Goal: Task Accomplishment & Management: Manage account settings

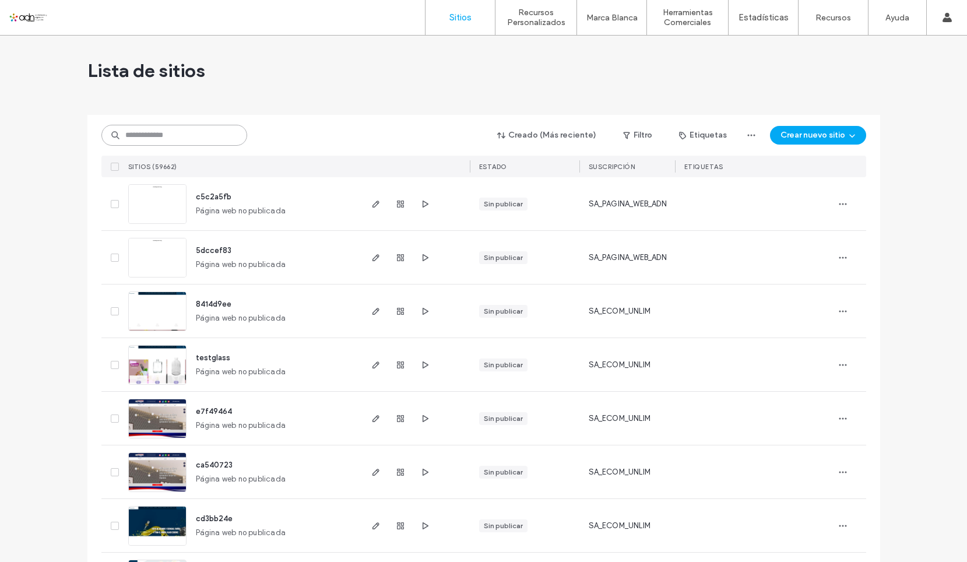
click at [141, 133] on input at bounding box center [174, 135] width 146 height 21
paste input "**********"
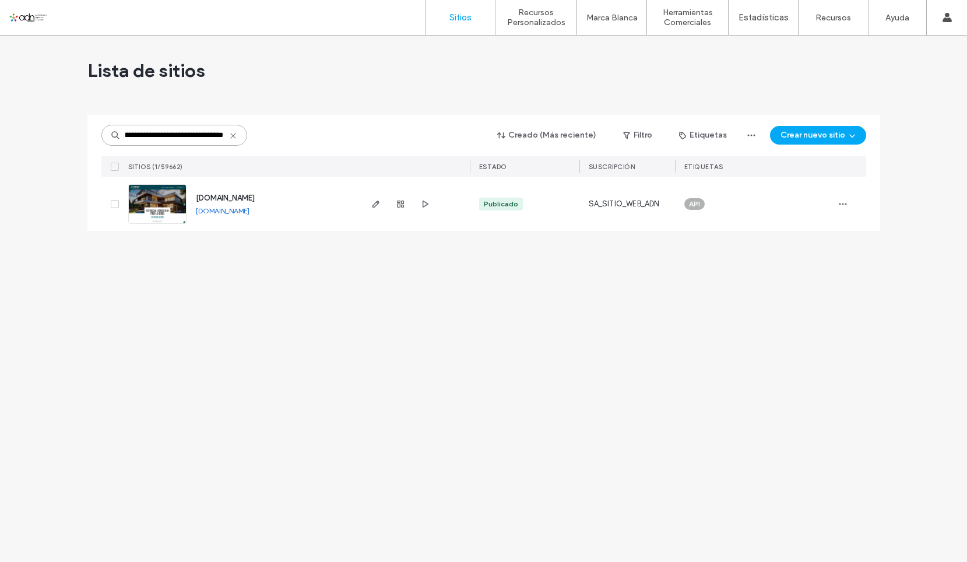
type input "**********"
click at [172, 206] on img at bounding box center [157, 224] width 57 height 79
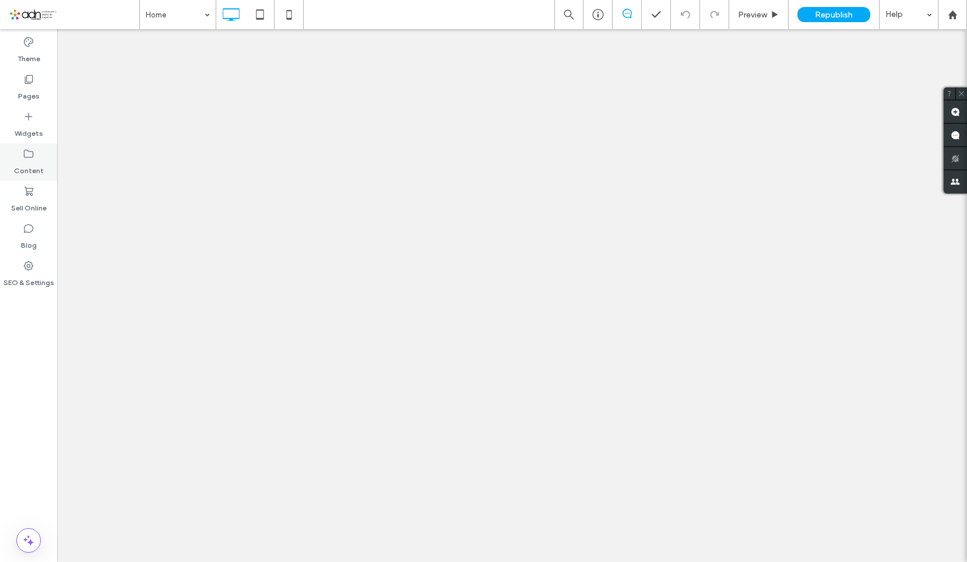
click at [26, 150] on use at bounding box center [28, 154] width 9 height 8
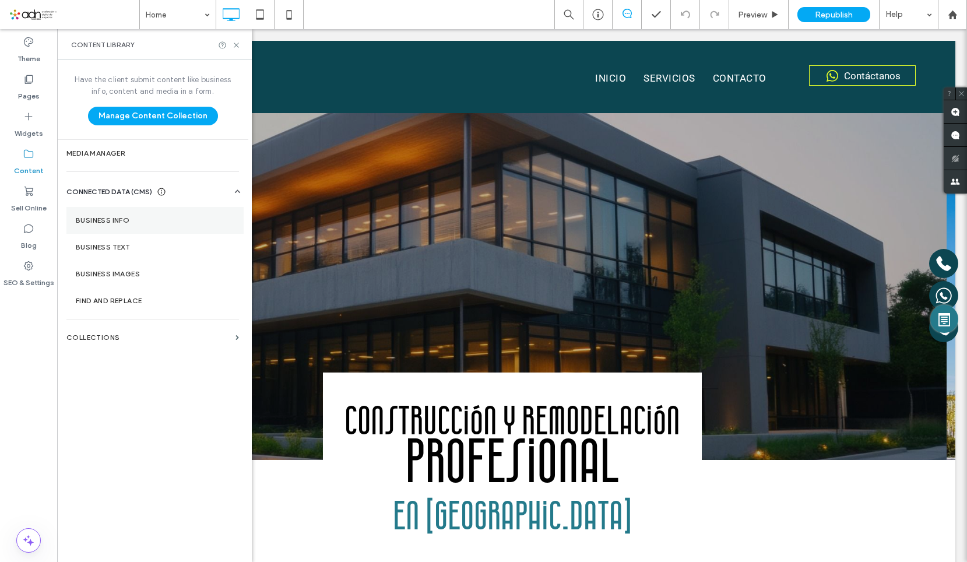
click at [105, 224] on section "Business Info" at bounding box center [154, 220] width 177 height 27
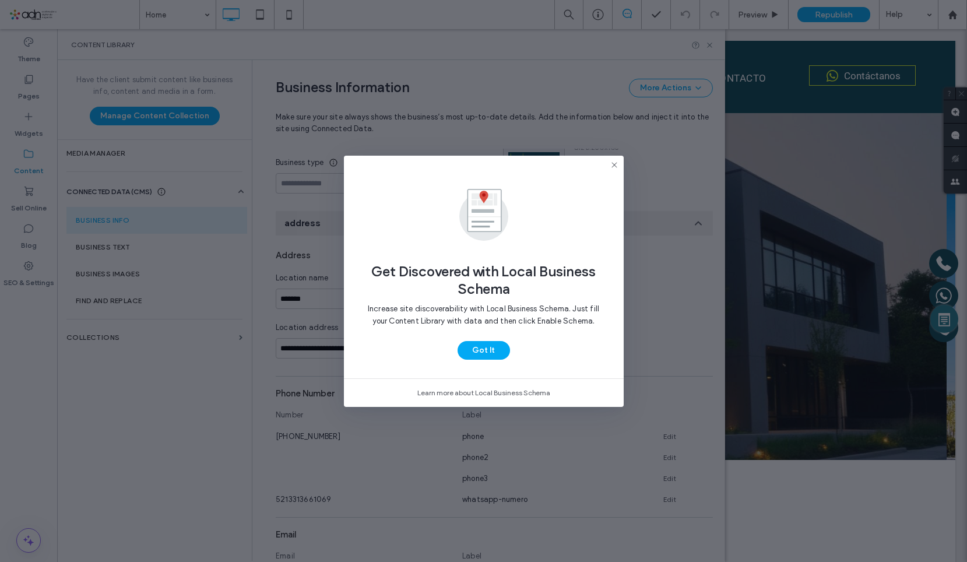
scroll to position [91, 0]
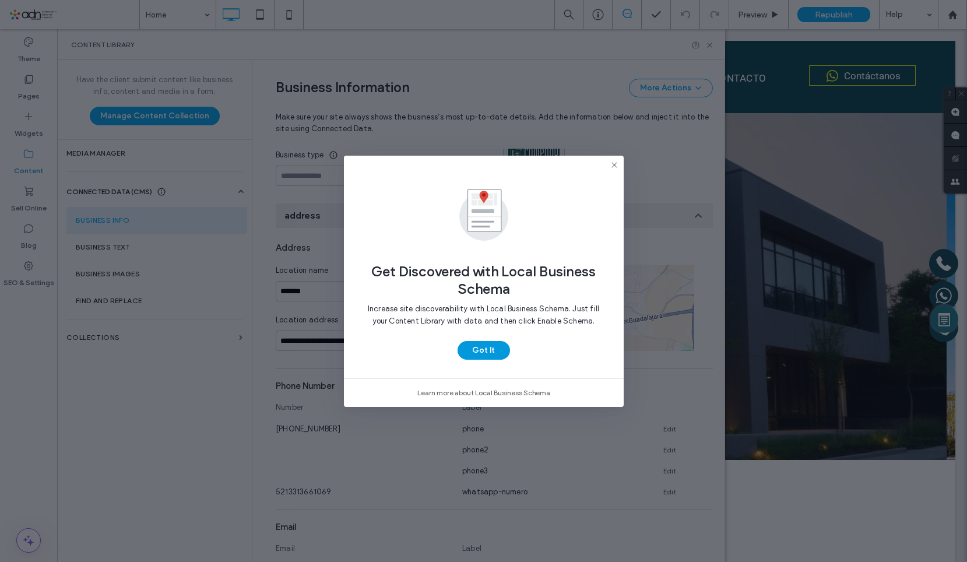
click at [476, 355] on button "Got It" at bounding box center [484, 350] width 52 height 19
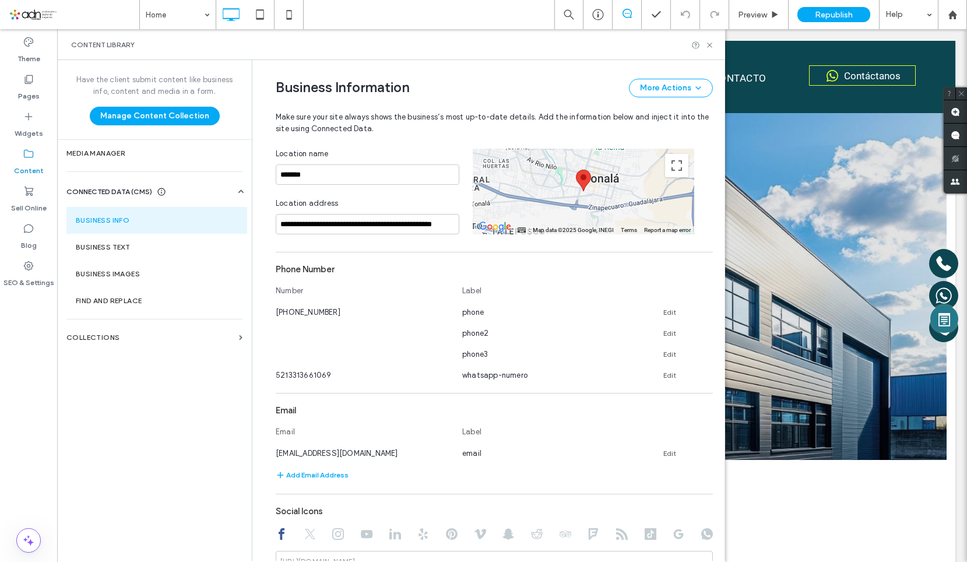
scroll to position [266, 0]
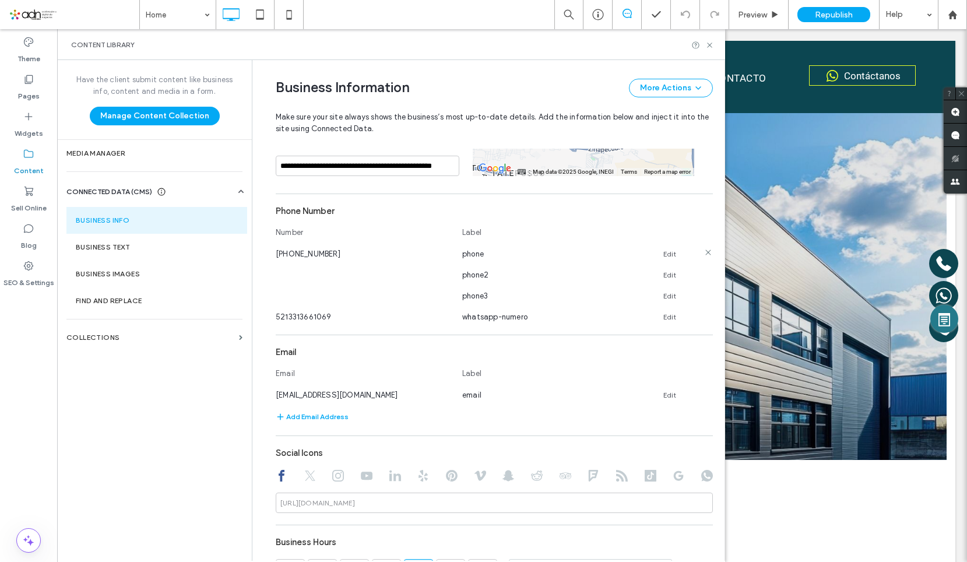
click at [663, 255] on link "Edit" at bounding box center [669, 253] width 13 height 9
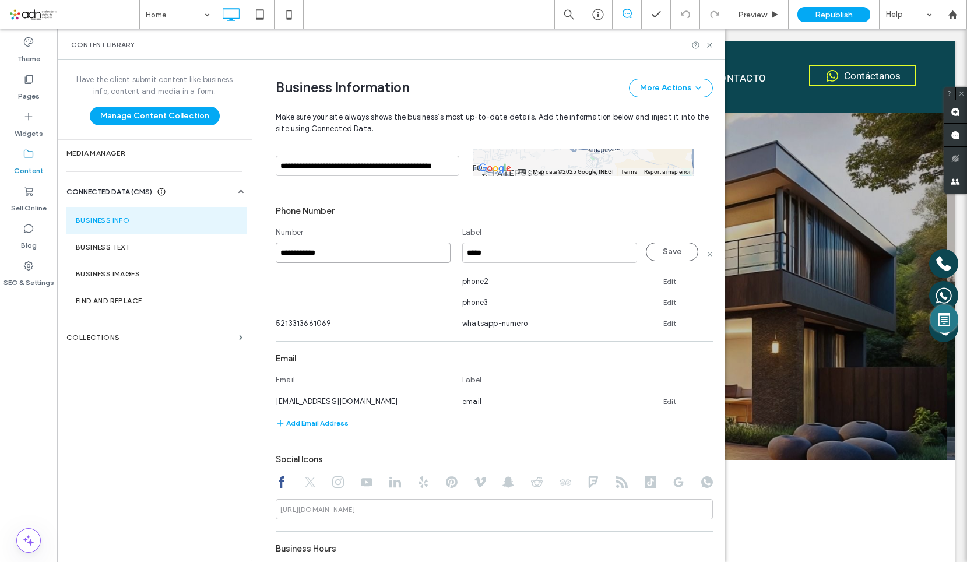
click at [340, 244] on input "**********" at bounding box center [363, 252] width 175 height 20
drag, startPoint x: 340, startPoint y: 251, endPoint x: 269, endPoint y: 252, distance: 71.1
click at [269, 252] on div "**********" at bounding box center [485, 444] width 455 height 1301
paste input
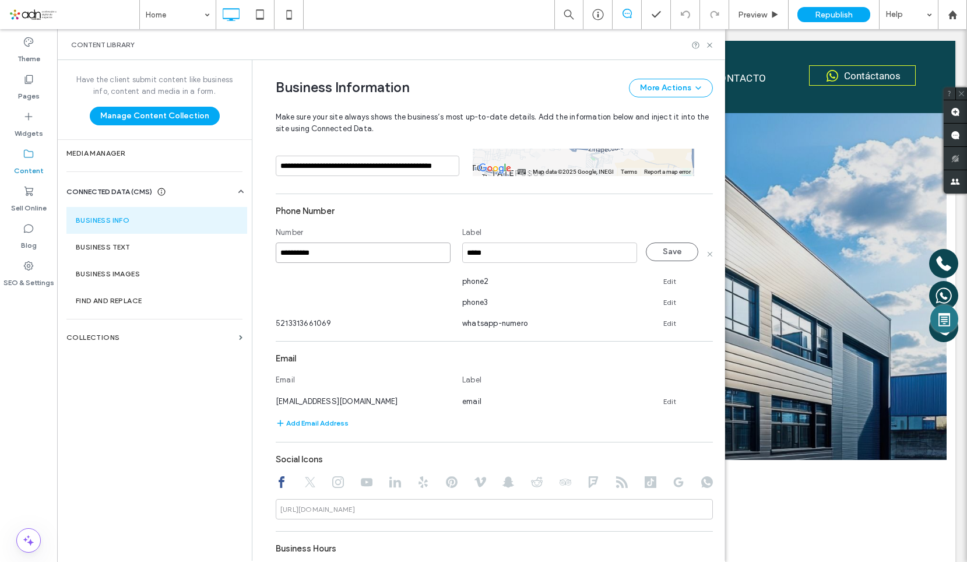
click at [283, 252] on input "**********" at bounding box center [363, 252] width 175 height 20
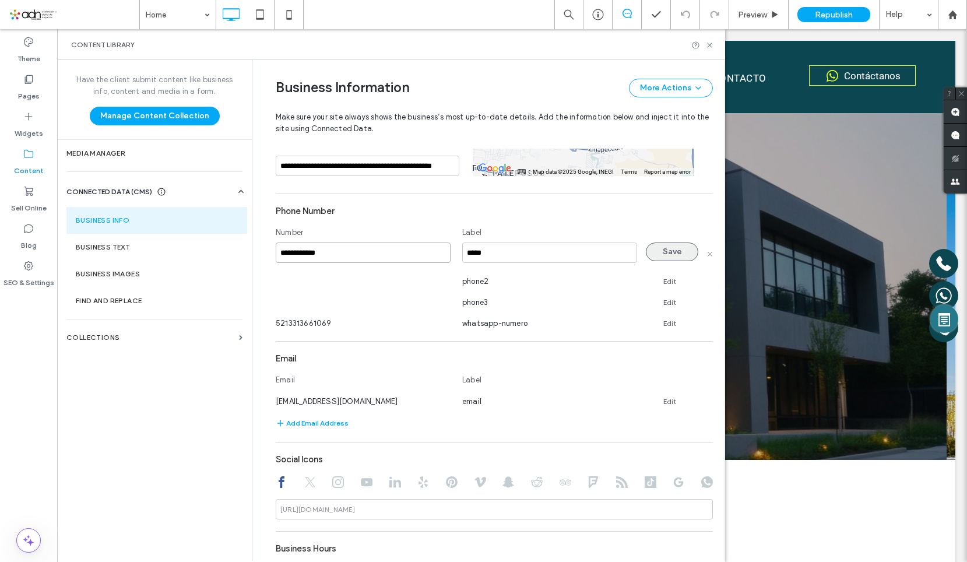
type input "**********"
click at [667, 244] on button "Save" at bounding box center [672, 251] width 52 height 19
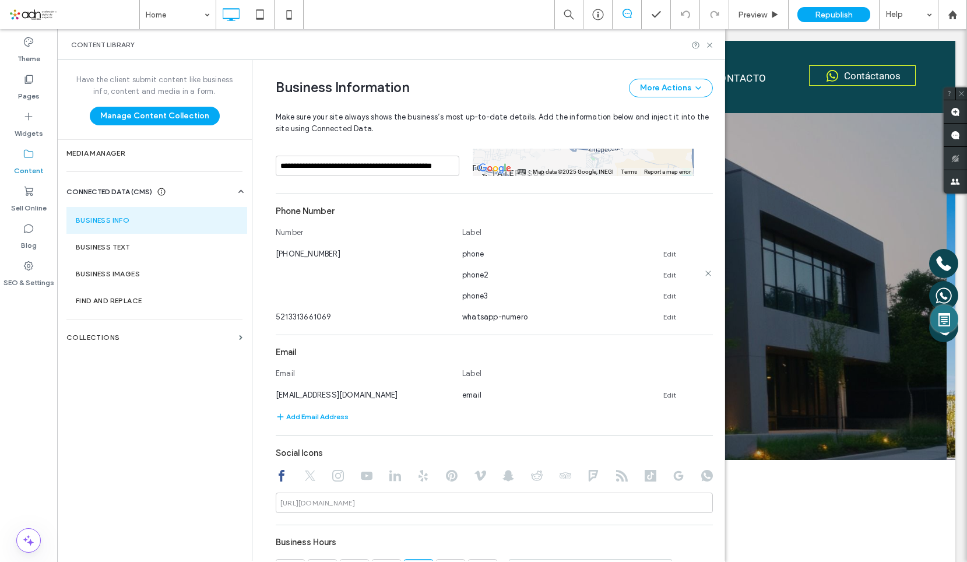
click at [663, 274] on link "Edit" at bounding box center [669, 274] width 13 height 9
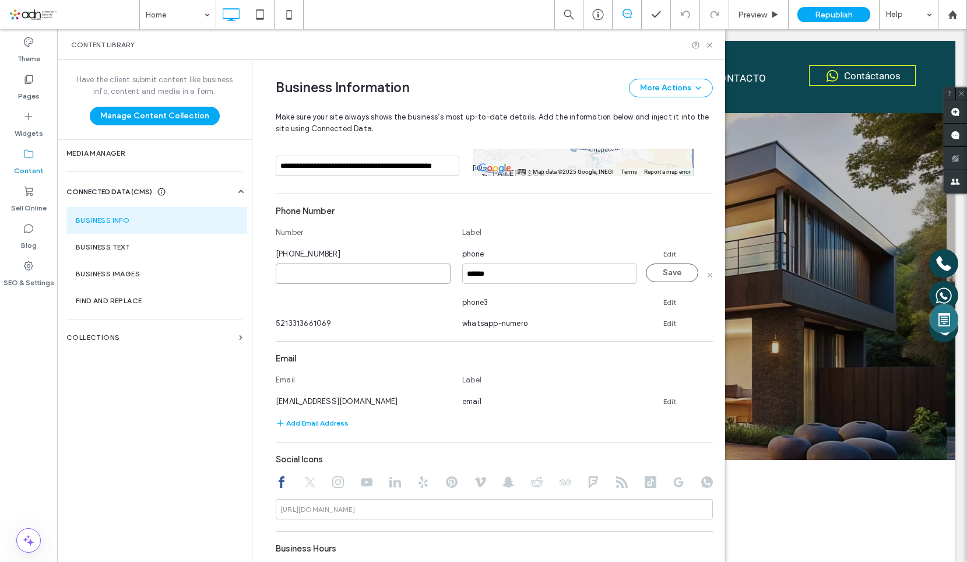
click at [322, 282] on input at bounding box center [363, 273] width 175 height 20
paste input "**********"
click at [283, 274] on input "**********" at bounding box center [363, 273] width 175 height 20
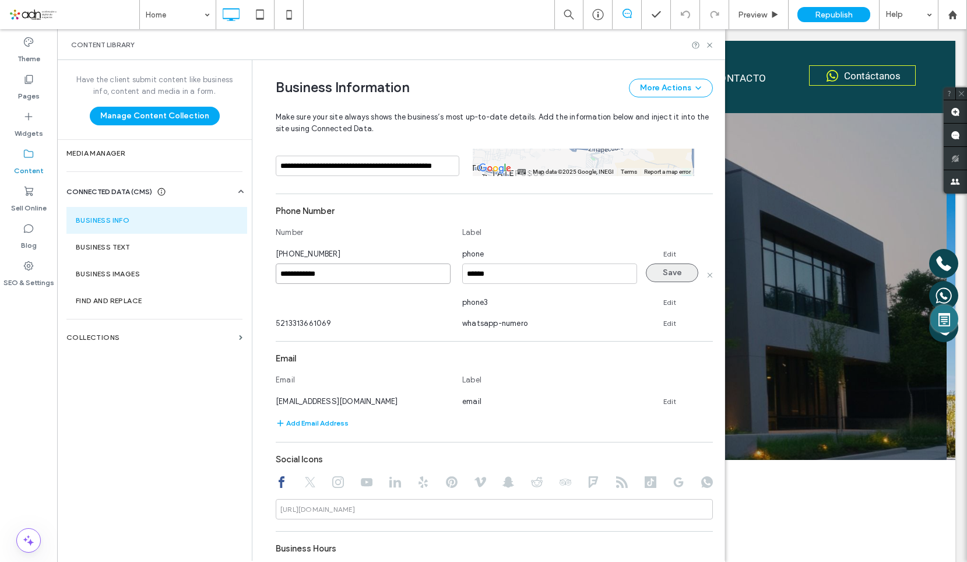
type input "**********"
click at [659, 273] on button "Save" at bounding box center [672, 272] width 52 height 19
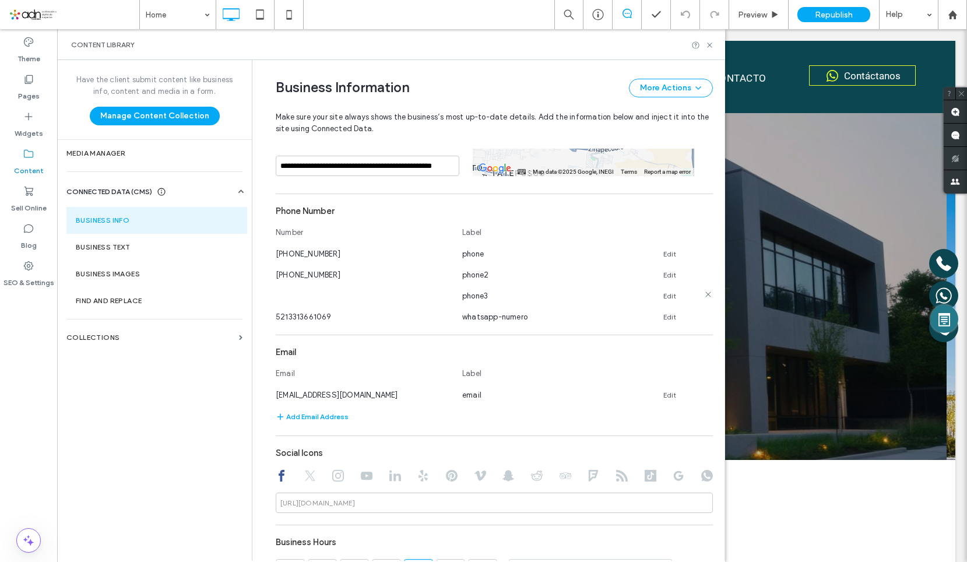
click at [663, 295] on link "Edit" at bounding box center [669, 295] width 13 height 9
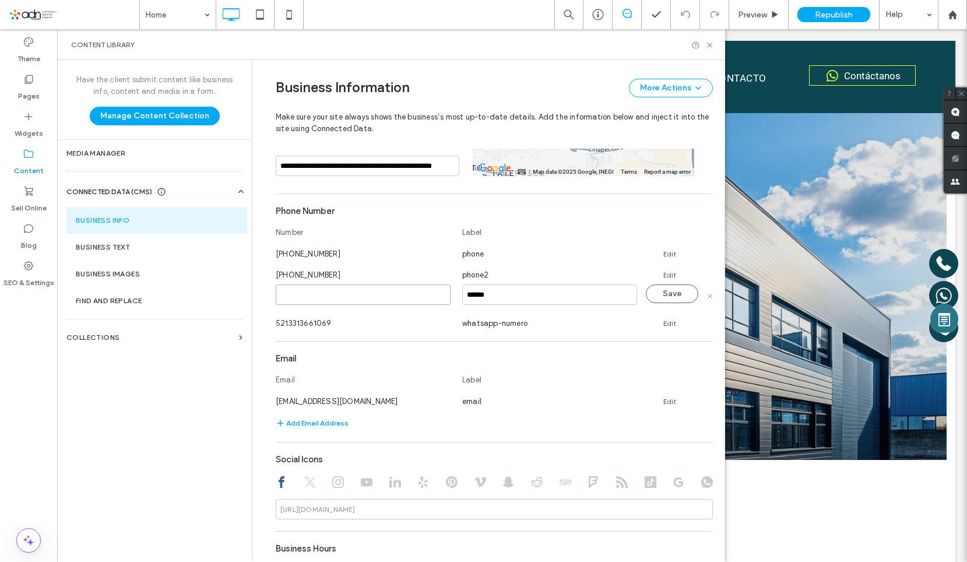
click at [332, 295] on input at bounding box center [363, 294] width 175 height 20
paste input "**********"
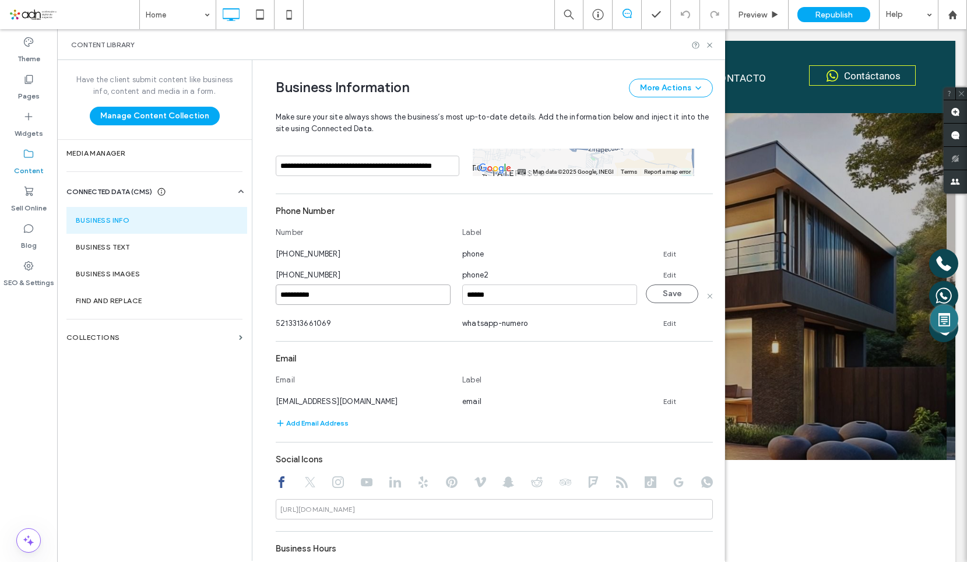
click at [281, 295] on input "**********" at bounding box center [363, 294] width 175 height 20
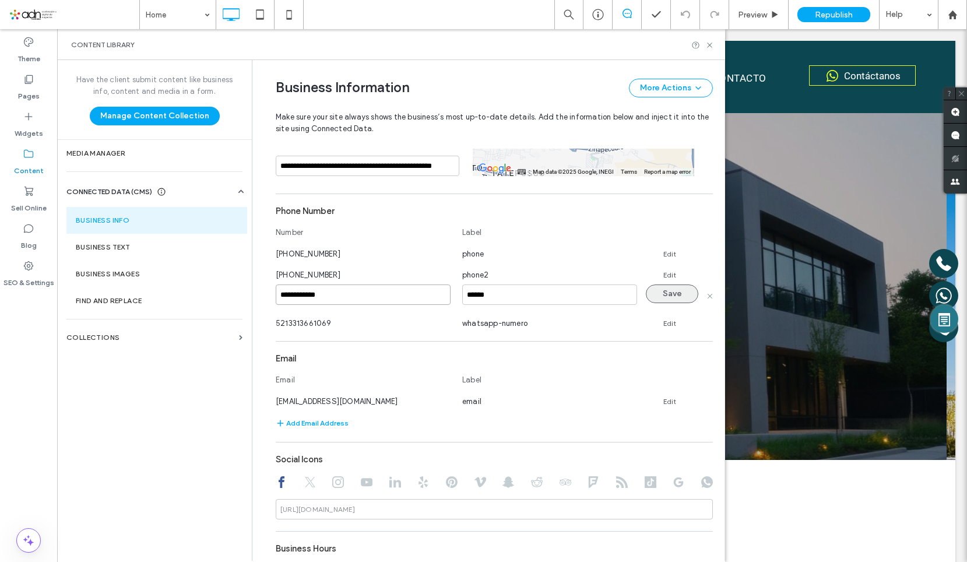
type input "**********"
click at [666, 297] on button "Save" at bounding box center [672, 293] width 52 height 19
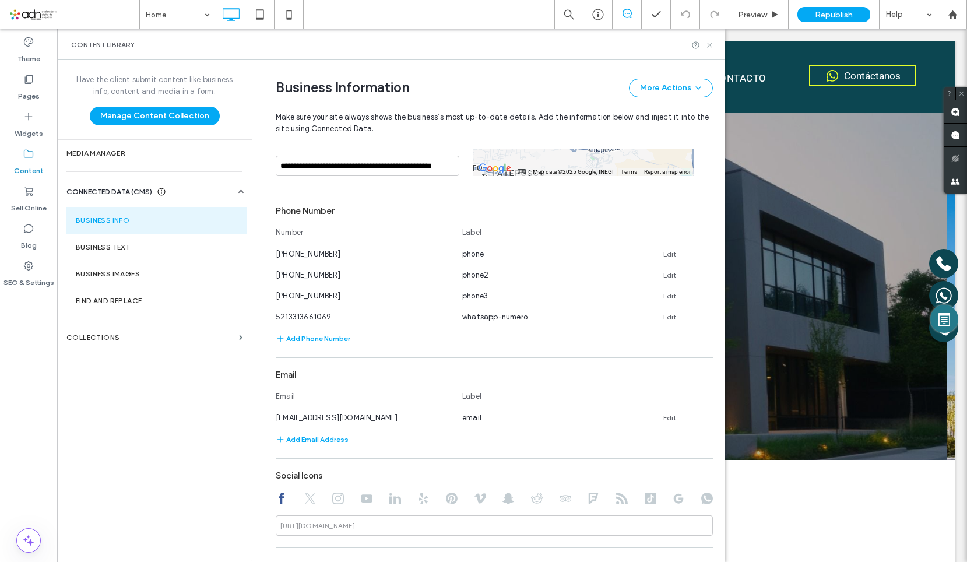
click at [712, 46] on icon at bounding box center [709, 45] width 9 height 9
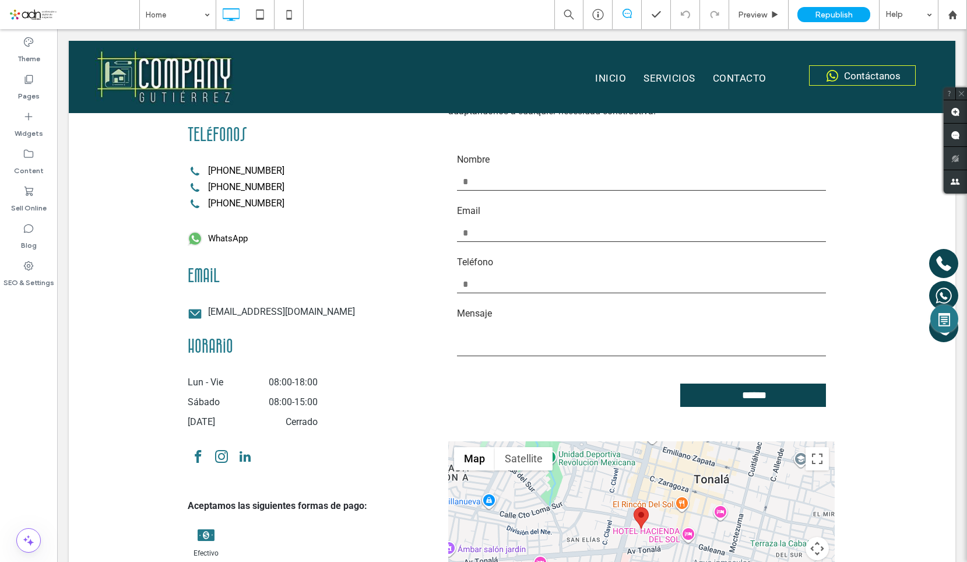
scroll to position [3732, 0]
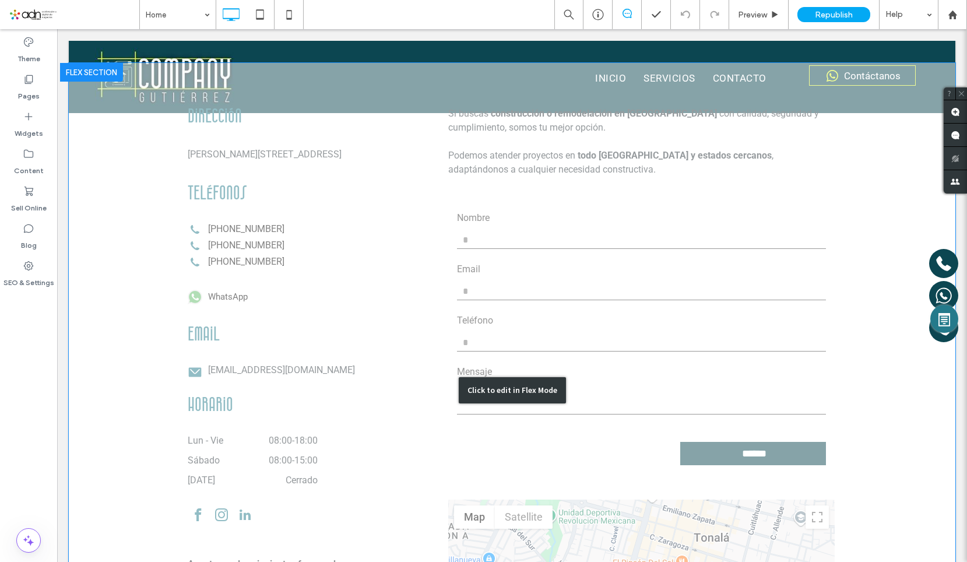
click at [262, 238] on div "Click to edit in Flex Mode" at bounding box center [512, 390] width 886 height 655
click at [57, 29] on div at bounding box center [57, 29] width 0 height 0
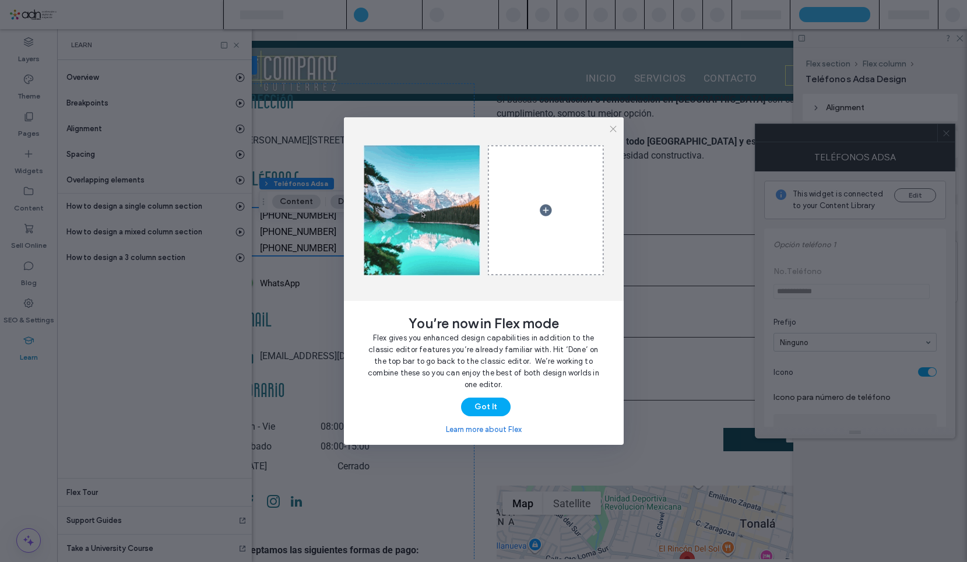
scroll to position [0, 134]
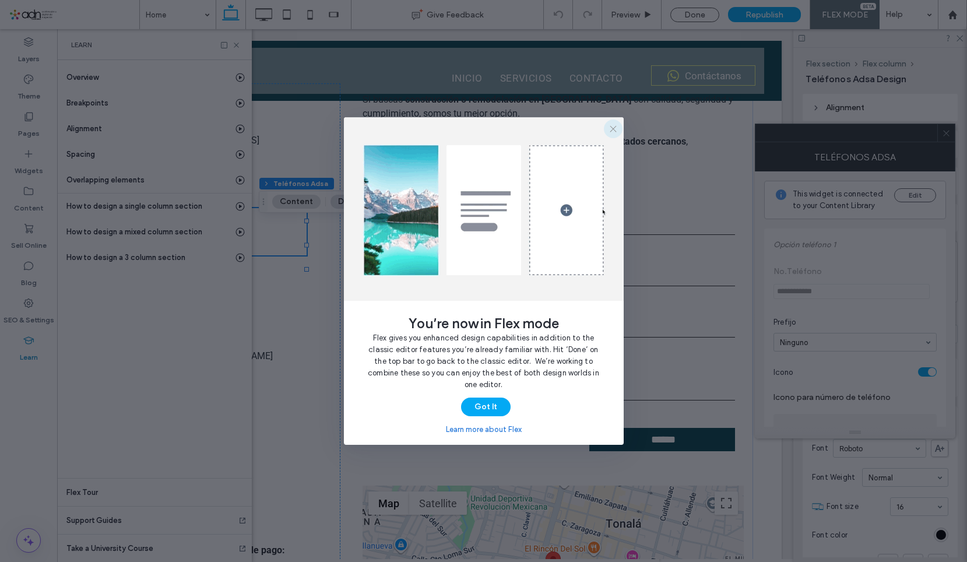
click at [610, 131] on icon "button" at bounding box center [612, 128] width 9 height 9
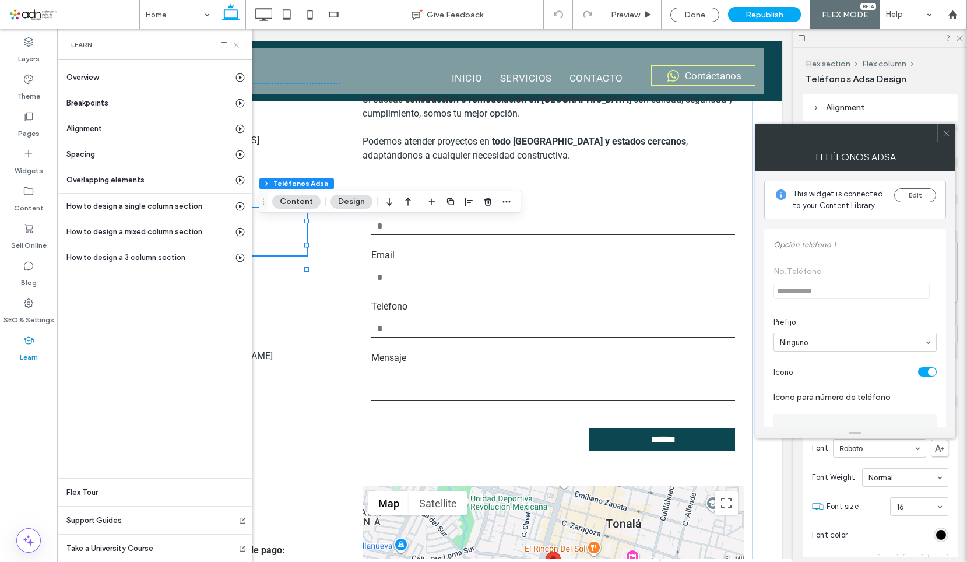
click at [237, 45] on use at bounding box center [236, 45] width 5 height 5
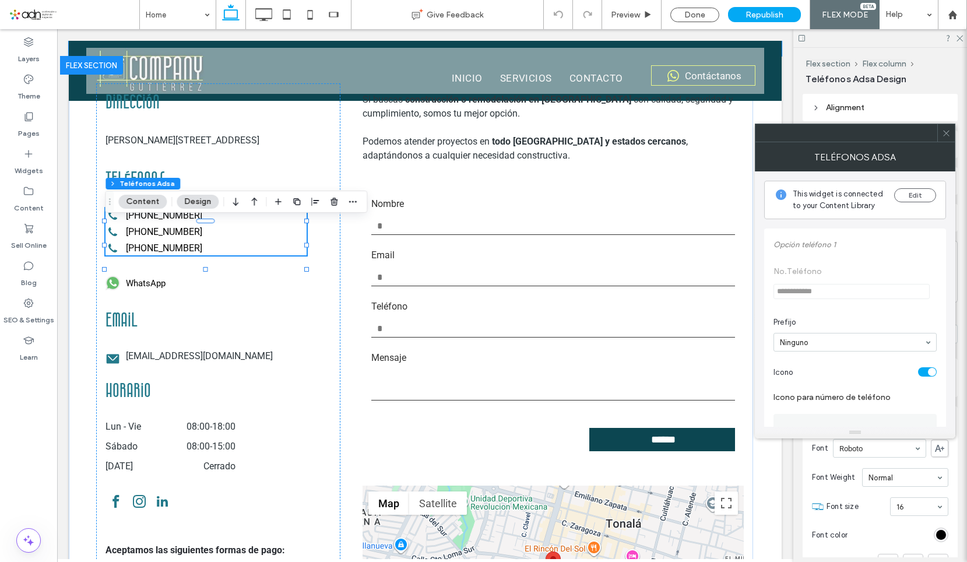
scroll to position [0, 0]
click at [958, 38] on icon at bounding box center [959, 38] width 8 height 8
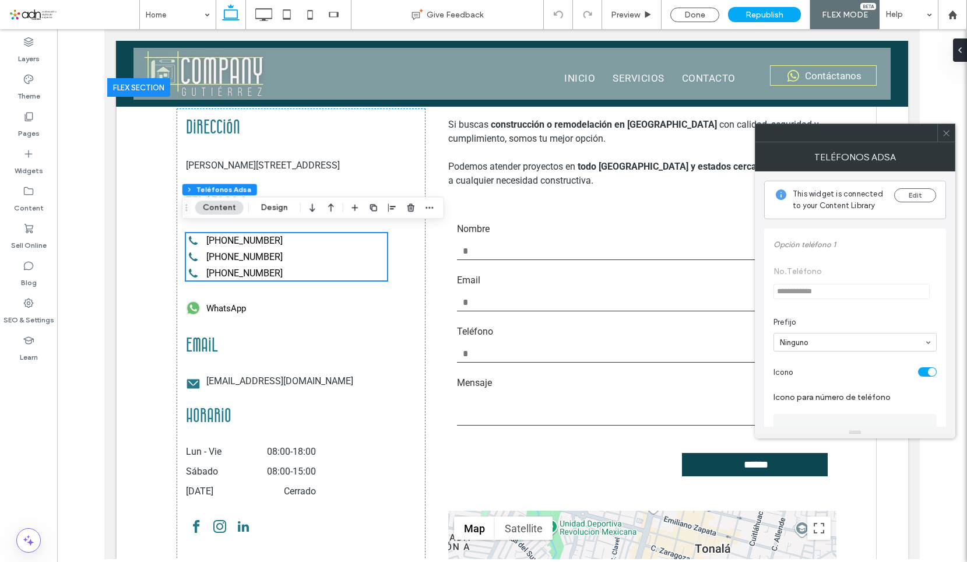
scroll to position [3697, 0]
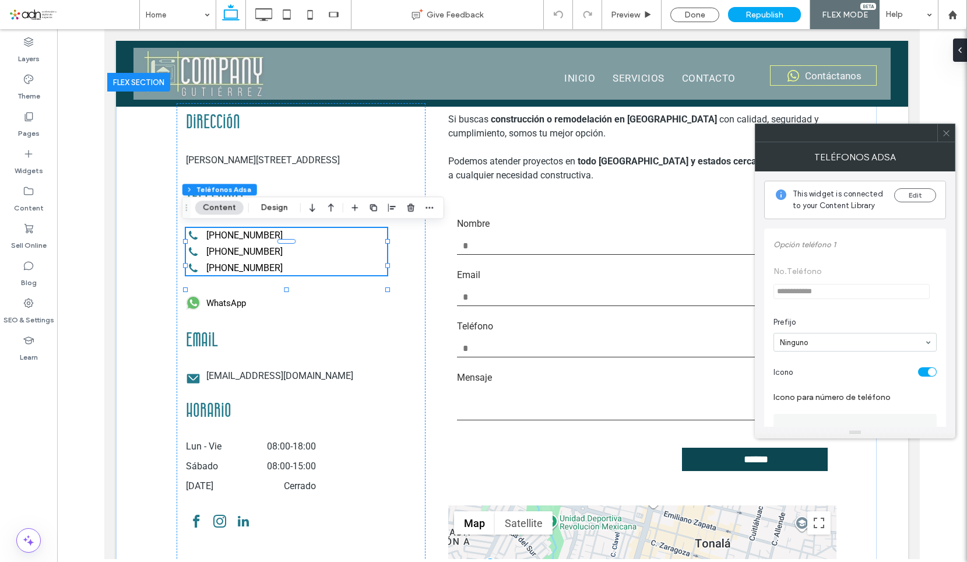
click at [946, 132] on icon at bounding box center [946, 133] width 9 height 9
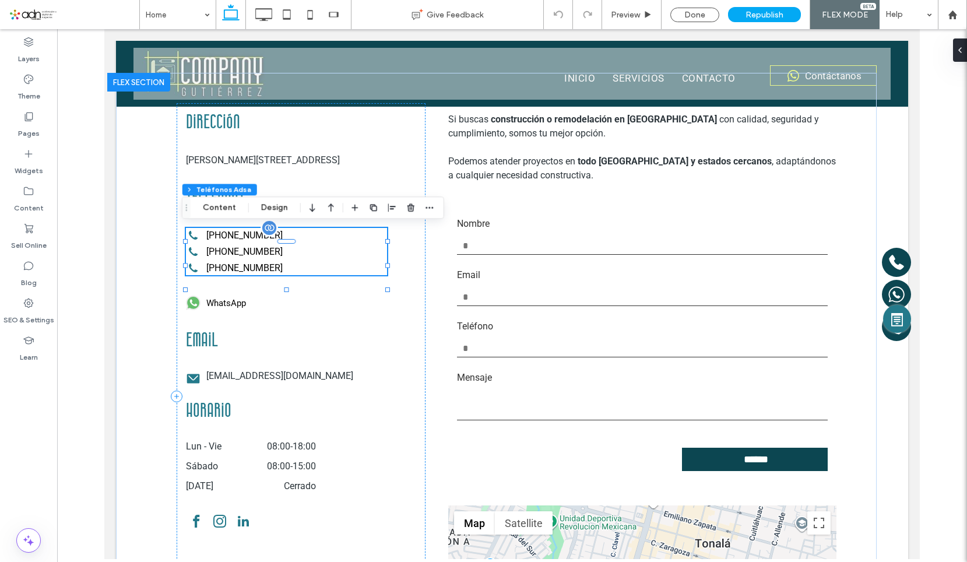
click at [273, 242] on div "33-2768-9855 33-1366-1069 33-2925-9687" at bounding box center [286, 251] width 201 height 47
click at [270, 205] on button "Design" at bounding box center [275, 207] width 42 height 14
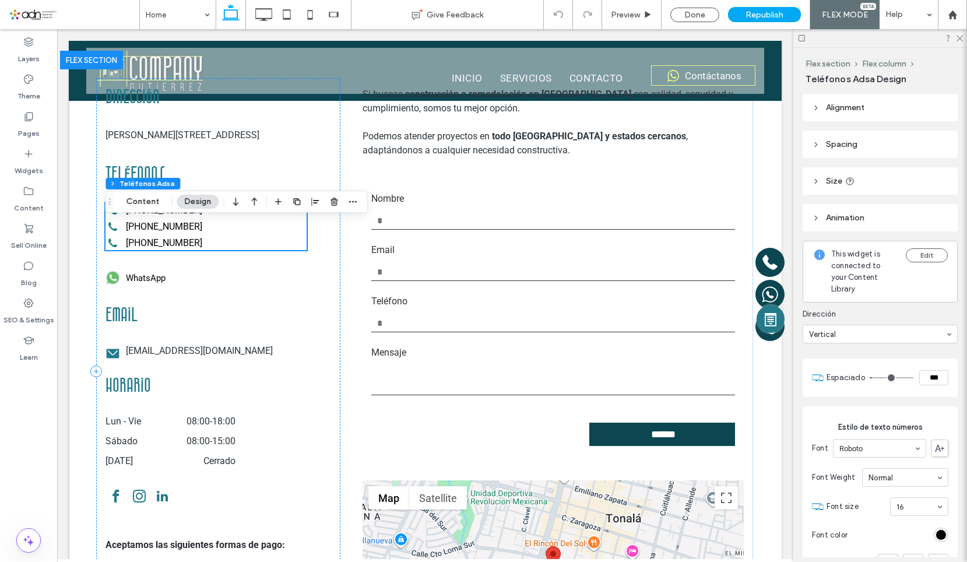
scroll to position [3692, 0]
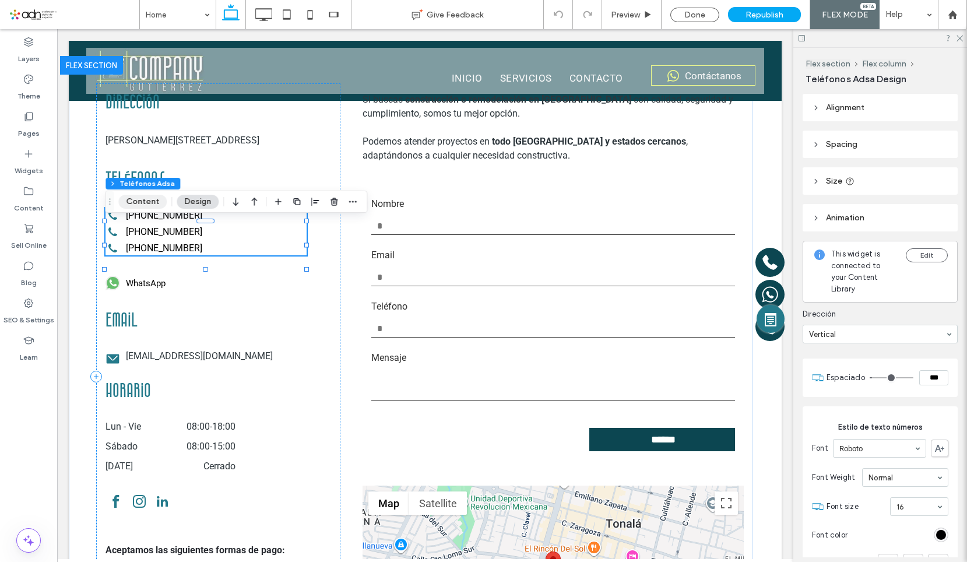
click at [144, 195] on button "Content" at bounding box center [142, 202] width 48 height 14
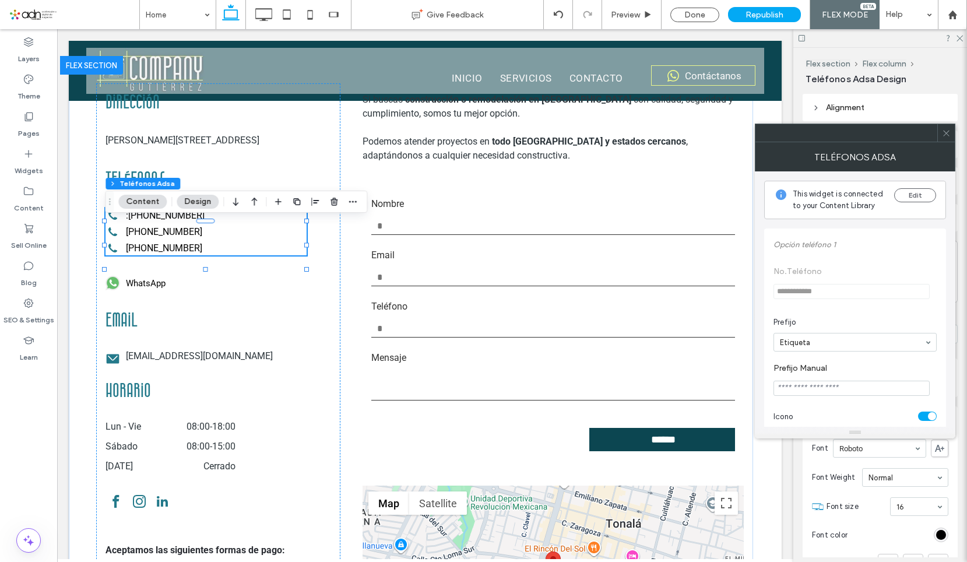
click at [816, 392] on input "Prefijo Manual" at bounding box center [851, 388] width 156 height 15
click at [821, 392] on input "Prefijo Manual" at bounding box center [851, 388] width 156 height 15
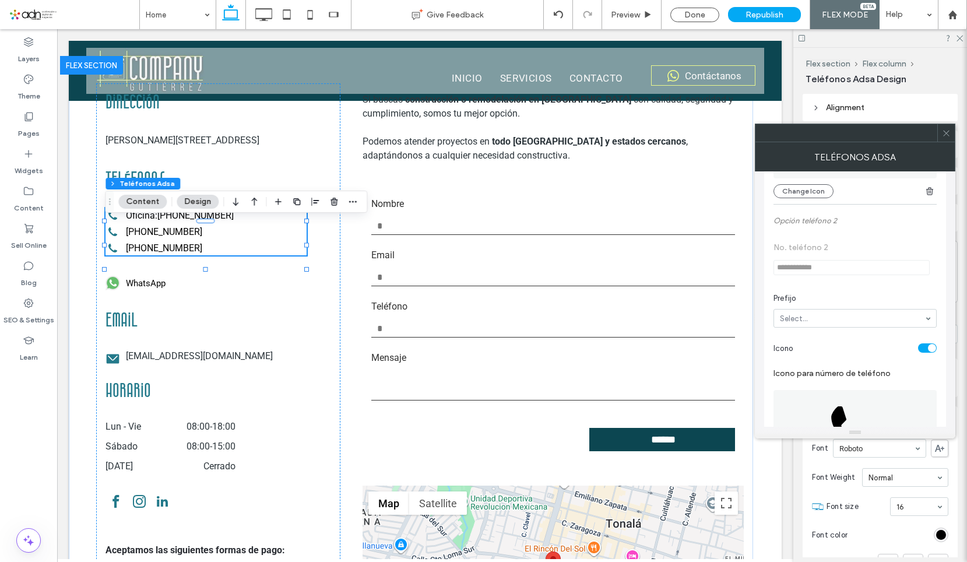
scroll to position [350, 0]
type input "*******"
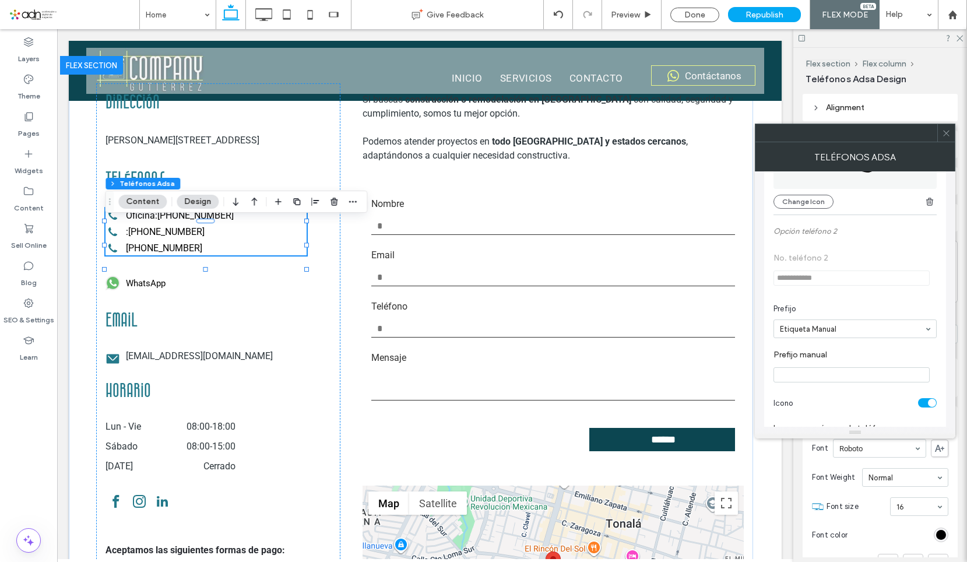
click at [811, 374] on input "Prefijo manual" at bounding box center [851, 374] width 156 height 15
click at [817, 379] on input "********" at bounding box center [851, 374] width 156 height 15
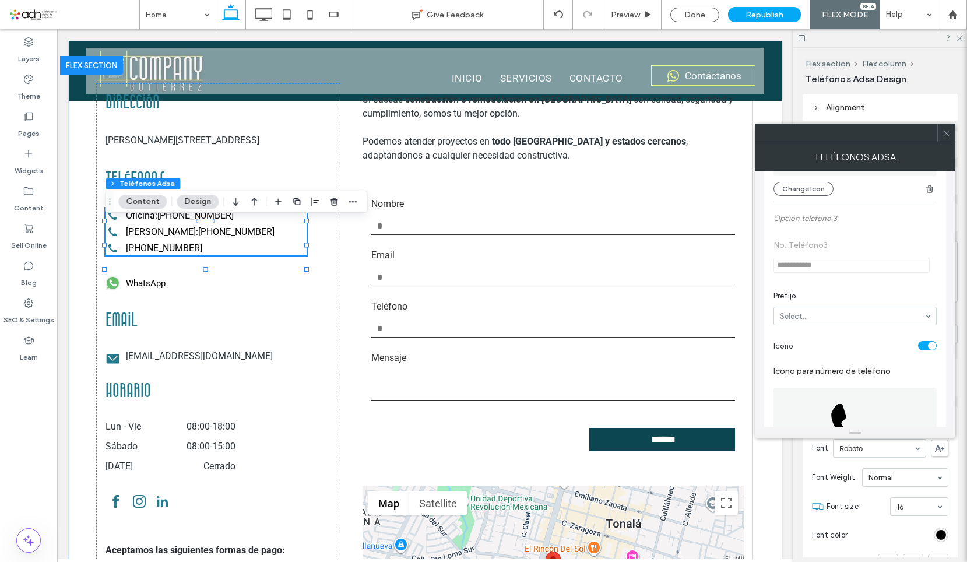
scroll to position [699, 0]
type input "**********"
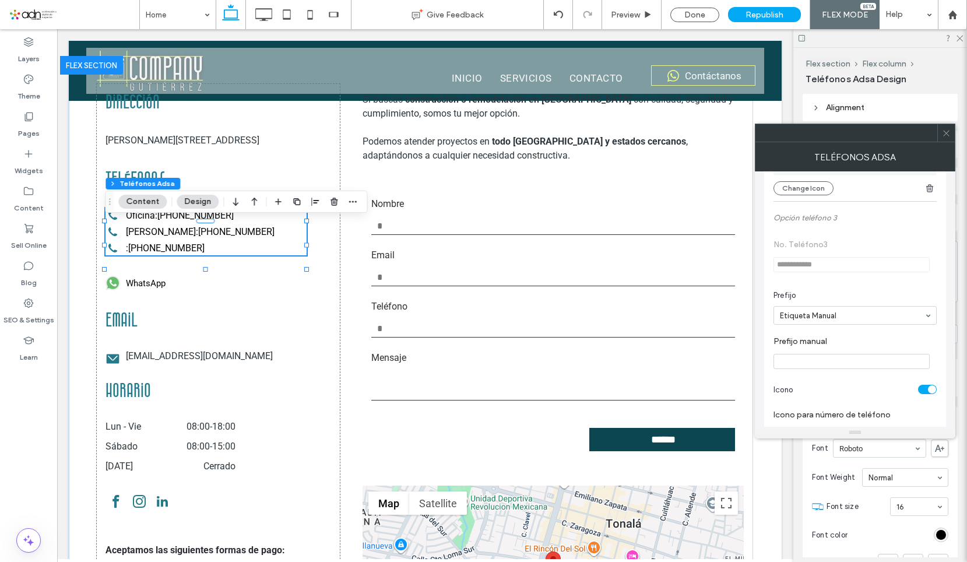
click at [813, 361] on input "Prefijo manual" at bounding box center [851, 361] width 156 height 15
click at [813, 361] on input "*****" at bounding box center [851, 361] width 156 height 15
type input "**********"
click at [933, 393] on div "toggle" at bounding box center [932, 389] width 8 height 8
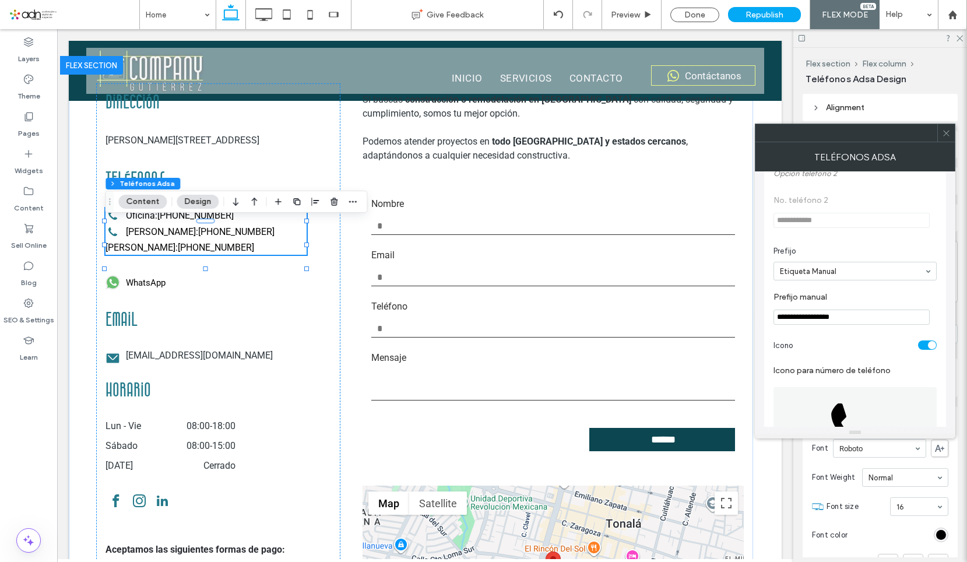
scroll to position [350, 0]
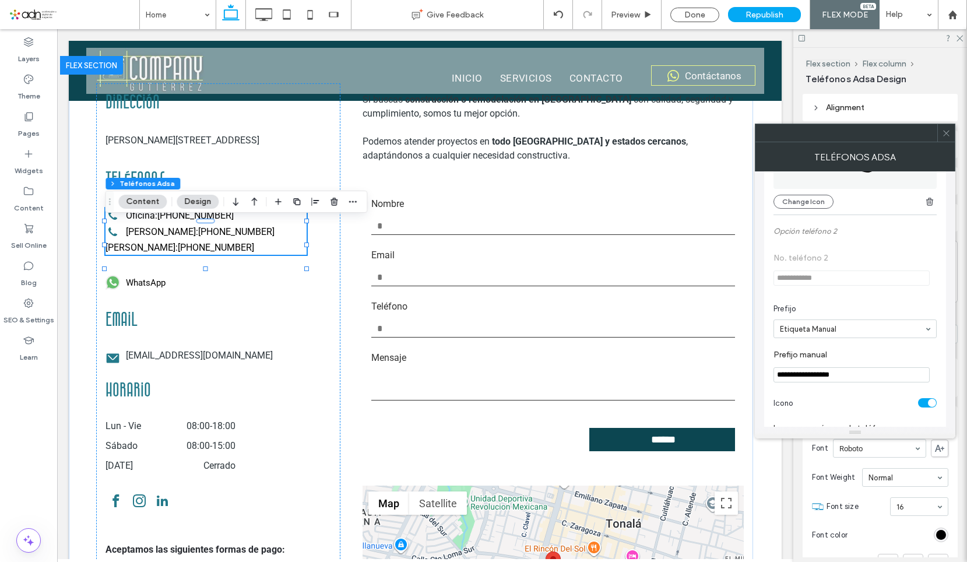
click at [925, 403] on div "toggle" at bounding box center [927, 402] width 19 height 9
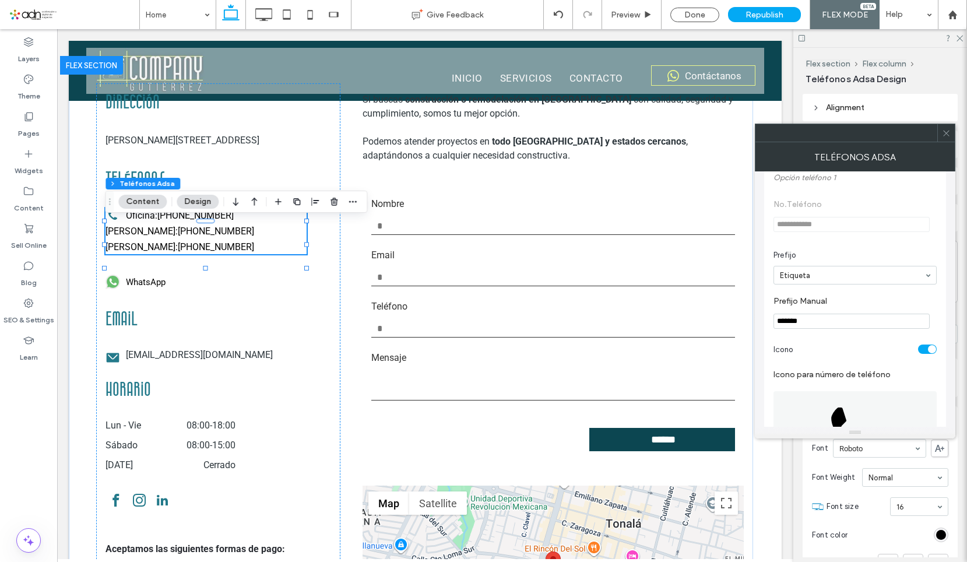
scroll to position [58, 0]
click at [923, 362] on div "toggle" at bounding box center [927, 357] width 19 height 9
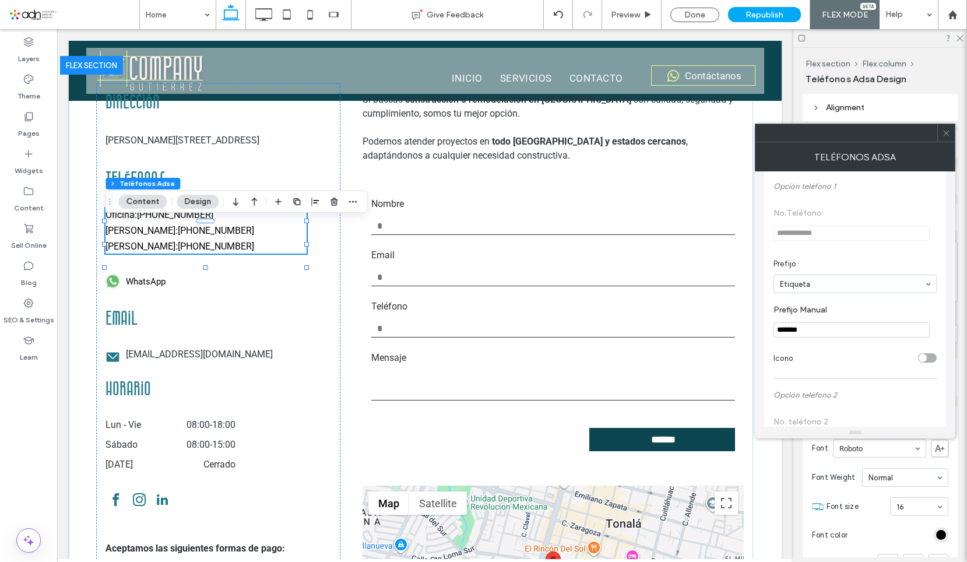
click at [947, 131] on icon at bounding box center [946, 133] width 9 height 9
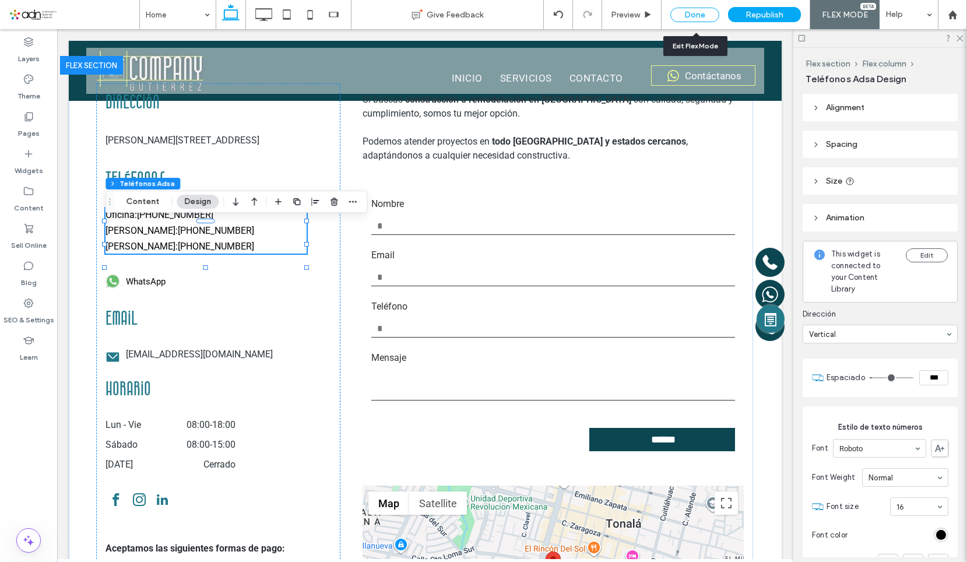
click at [702, 10] on div "Done" at bounding box center [694, 15] width 49 height 15
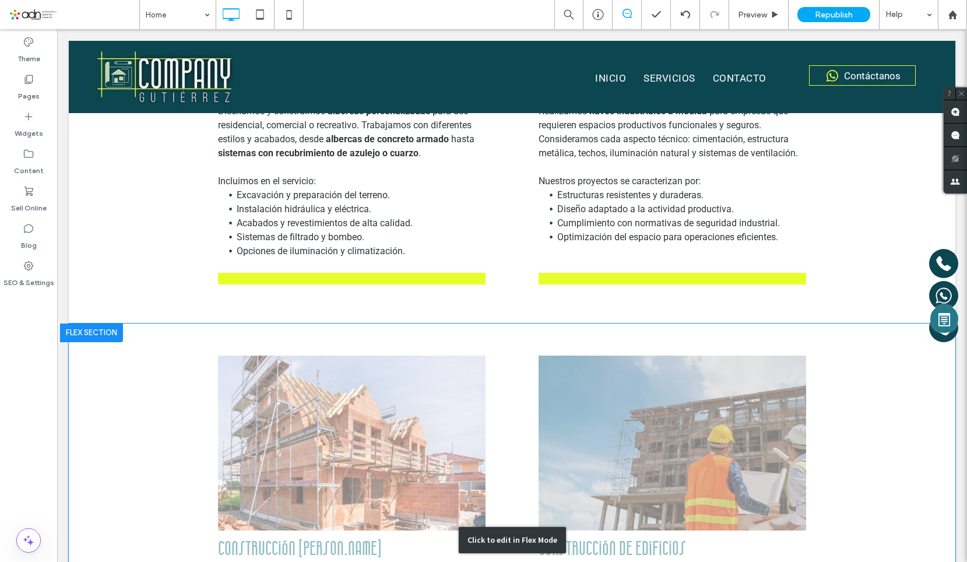
scroll to position [1925, 0]
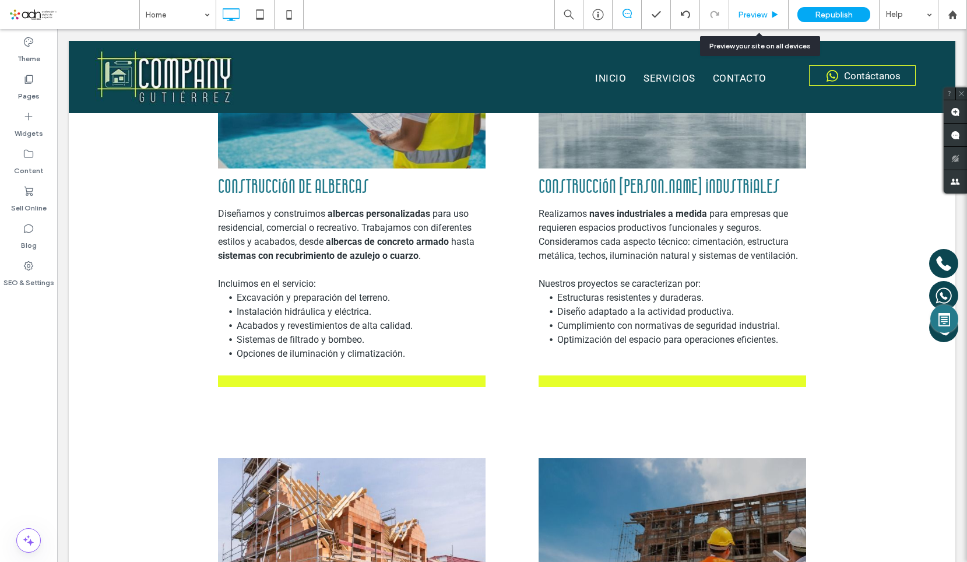
click at [758, 23] on div "Preview" at bounding box center [758, 14] width 59 height 29
click at [765, 14] on span "Preview" at bounding box center [752, 15] width 29 height 10
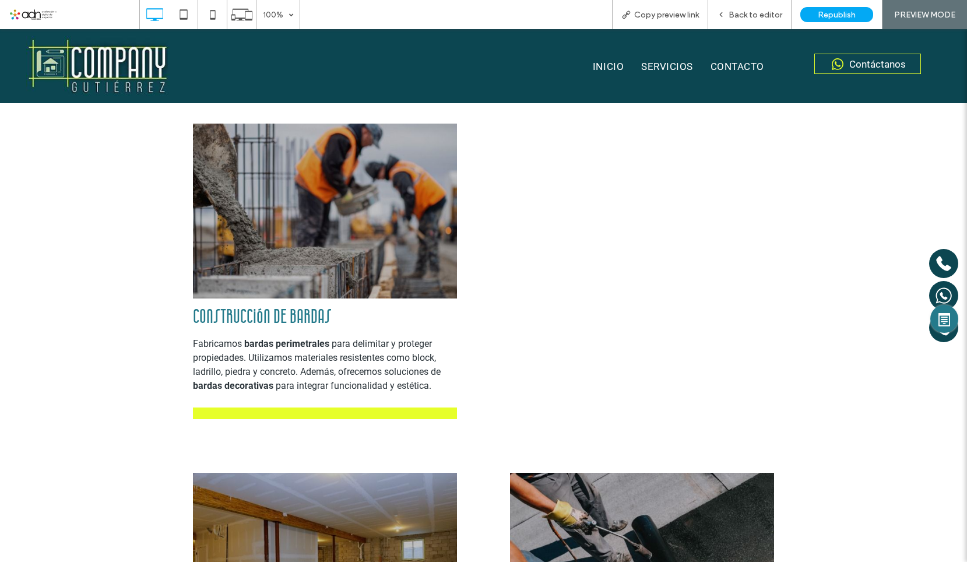
scroll to position [2806, 0]
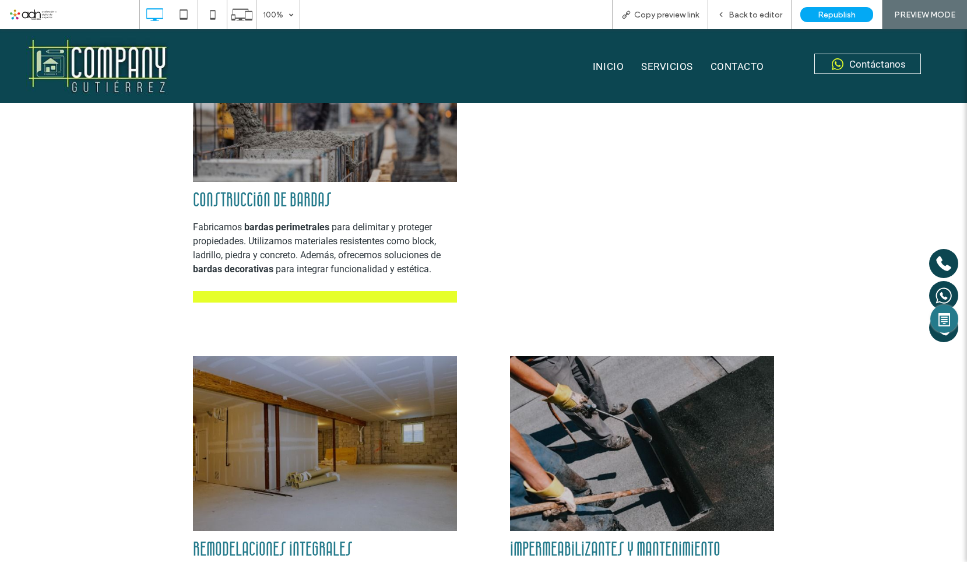
click at [849, 65] on span "Contáctanos" at bounding box center [877, 64] width 57 height 12
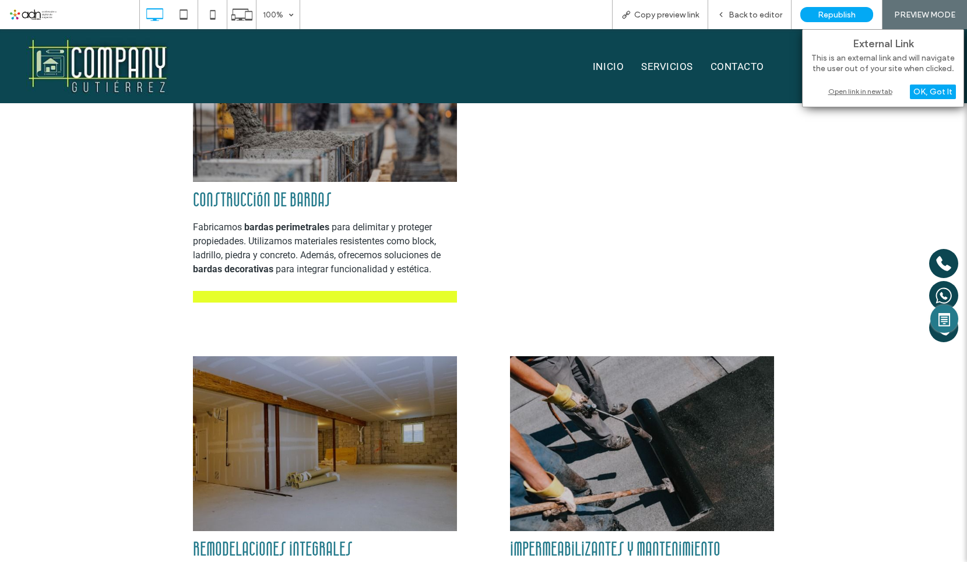
click at [854, 92] on div "Open link in new tab" at bounding box center [883, 91] width 146 height 12
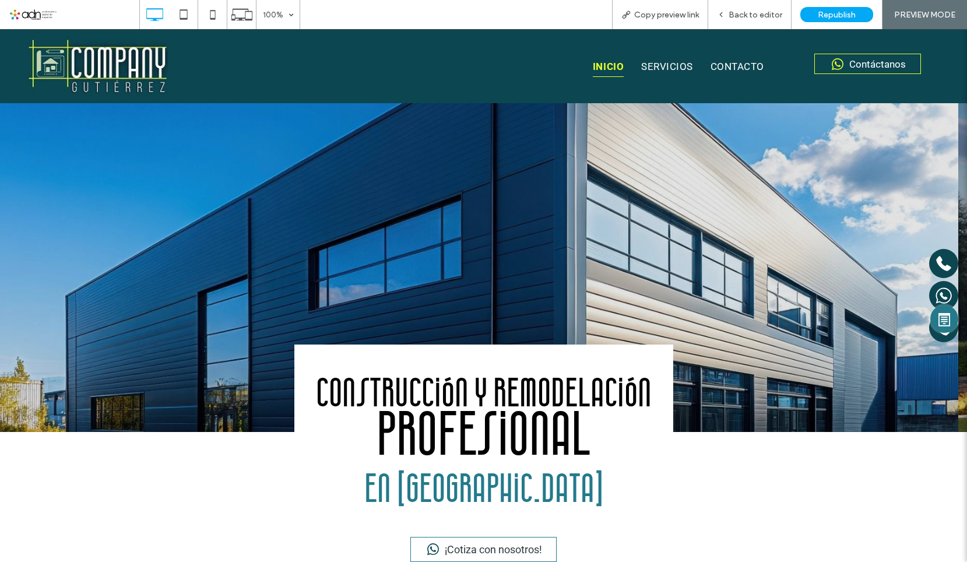
scroll to position [0, 0]
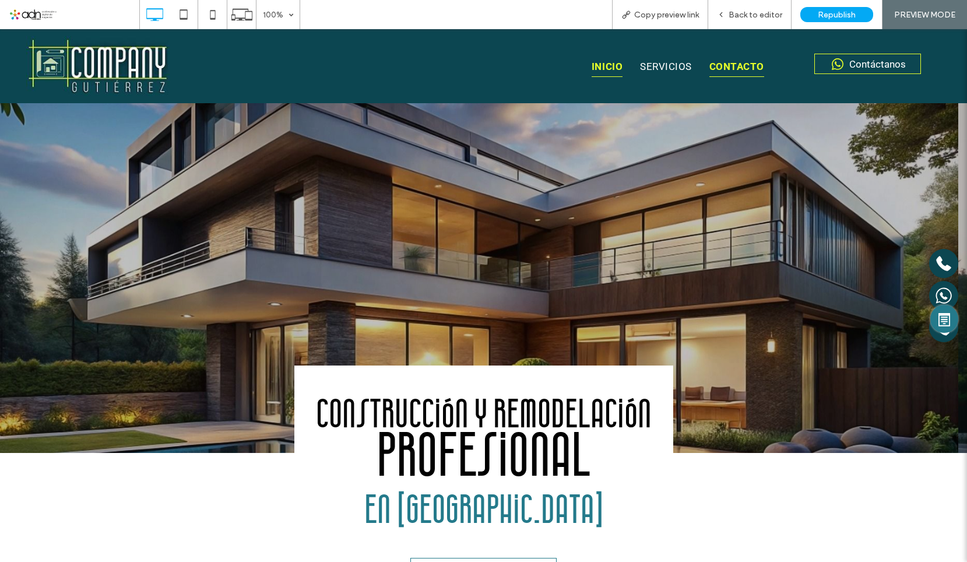
click at [730, 66] on span "CONTACTO" at bounding box center [736, 67] width 55 height 20
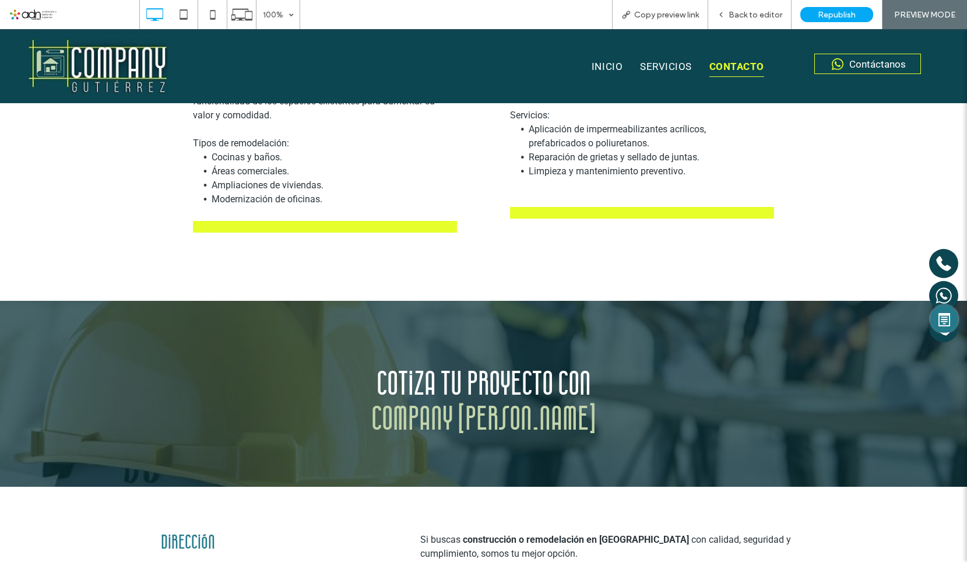
scroll to position [3506, 0]
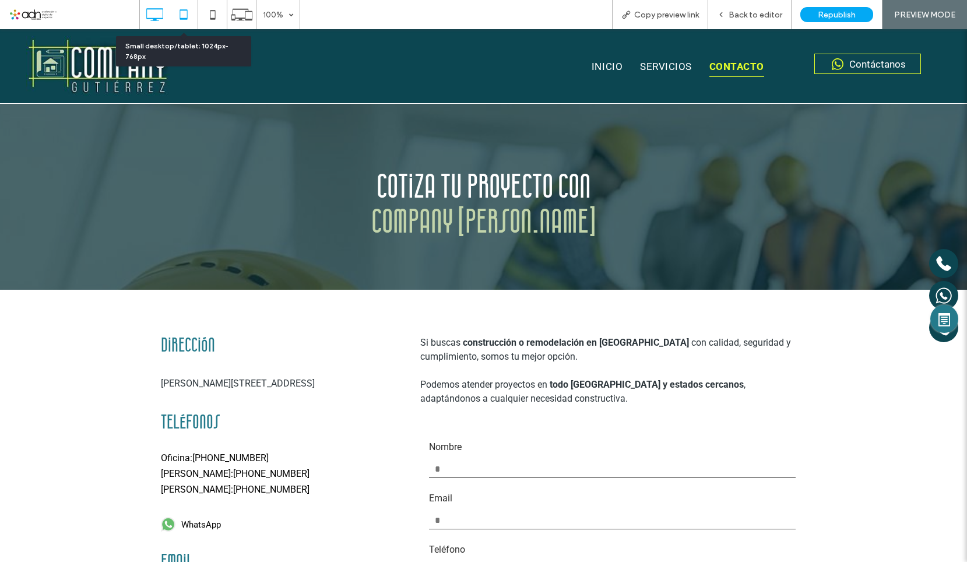
click at [183, 17] on icon at bounding box center [183, 14] width 23 height 23
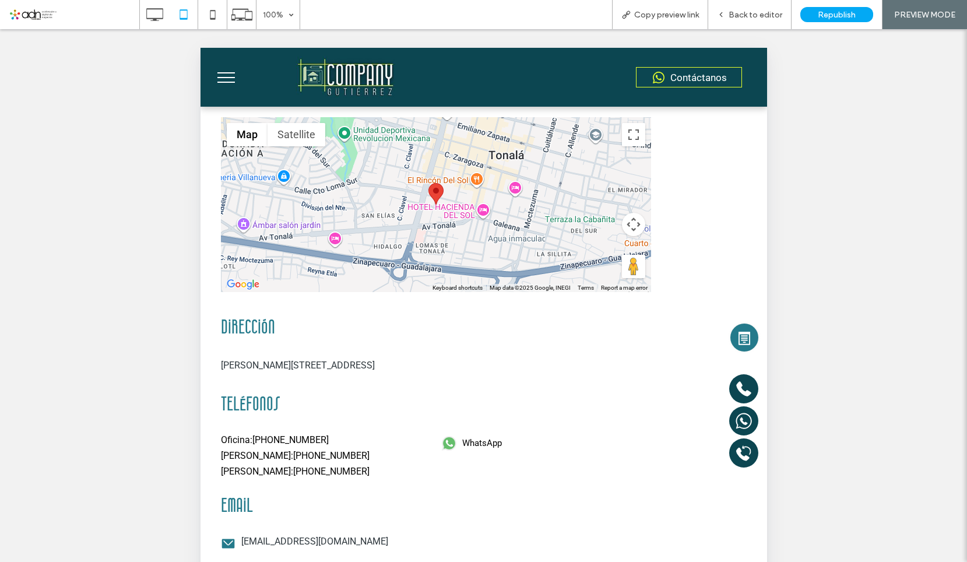
scroll to position [3822, 0]
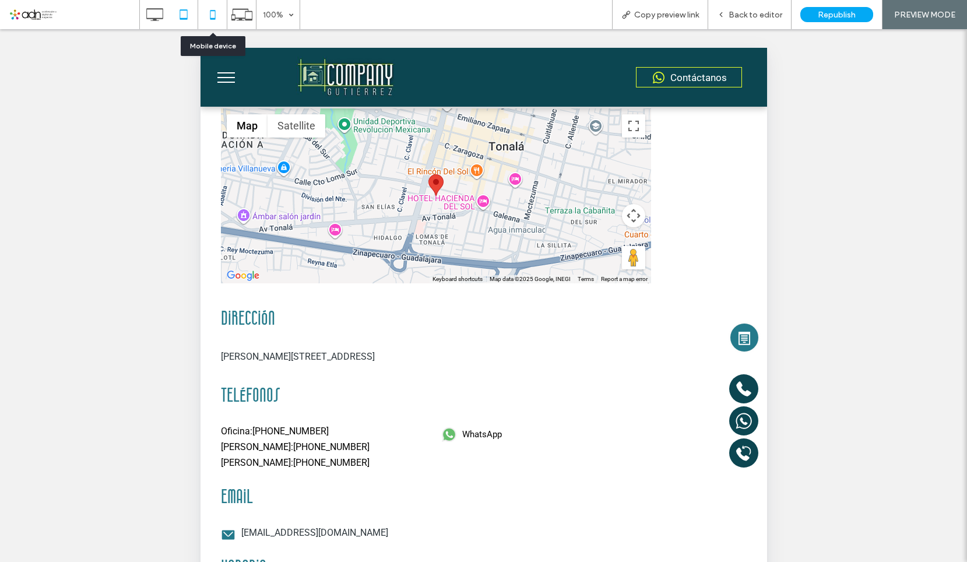
click at [207, 22] on icon at bounding box center [212, 14] width 23 height 23
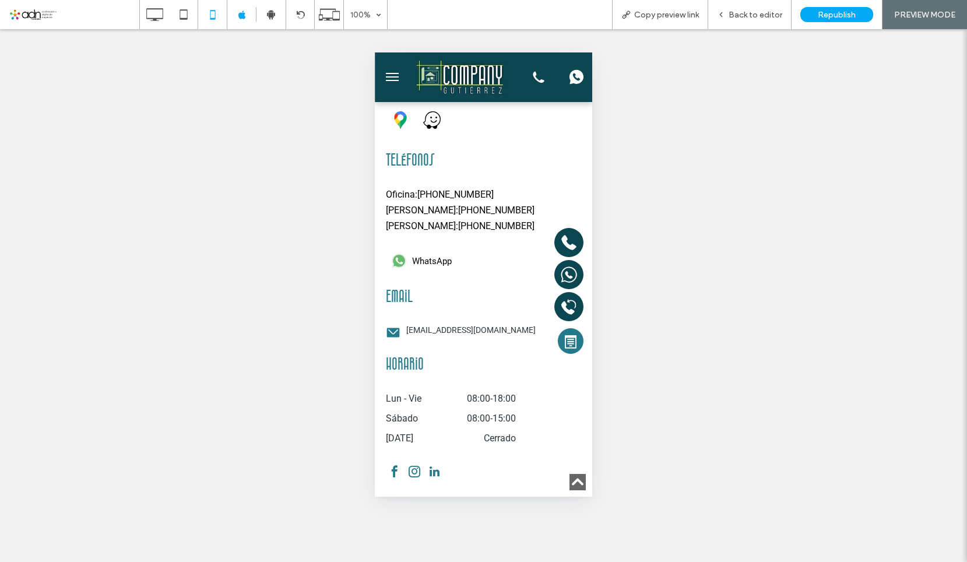
scroll to position [4954, 0]
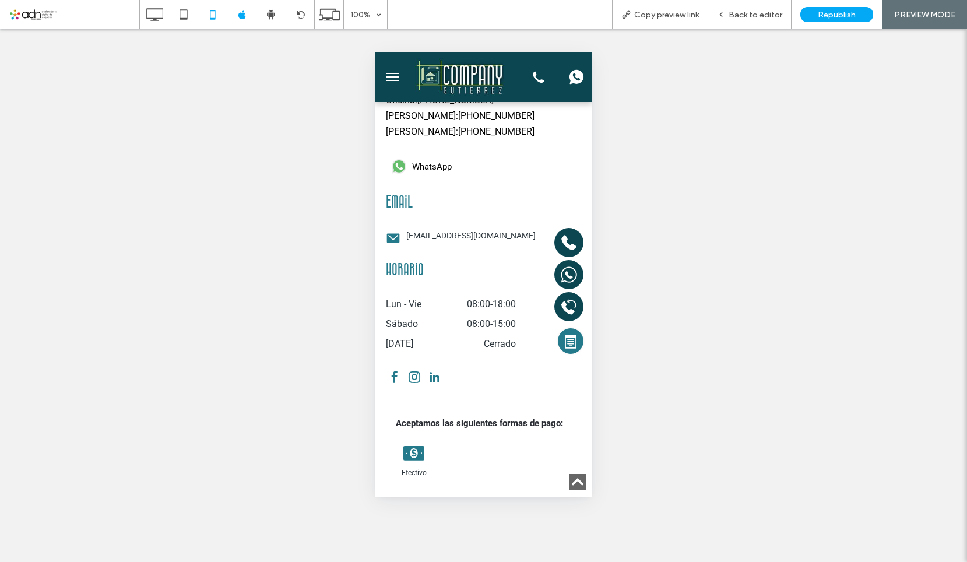
click at [534, 79] on icon at bounding box center [538, 77] width 19 height 23
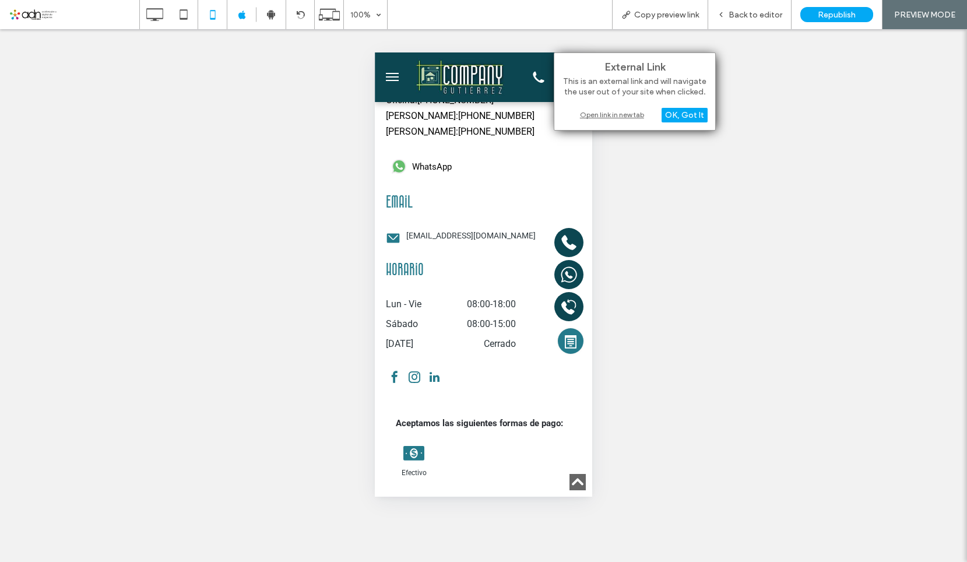
click at [618, 115] on div "Open link in new tab" at bounding box center [635, 114] width 146 height 12
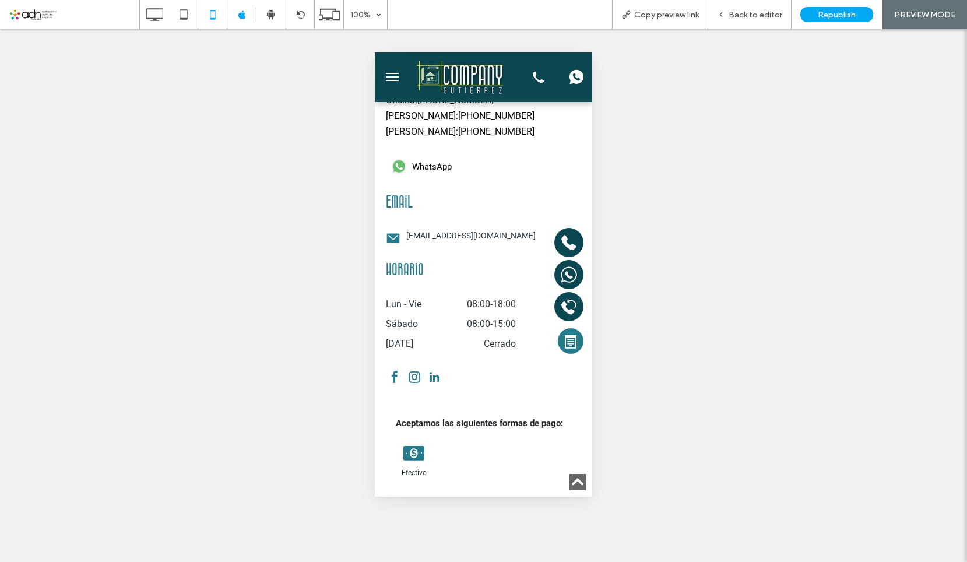
click at [392, 76] on span "menu" at bounding box center [392, 76] width 13 height 1
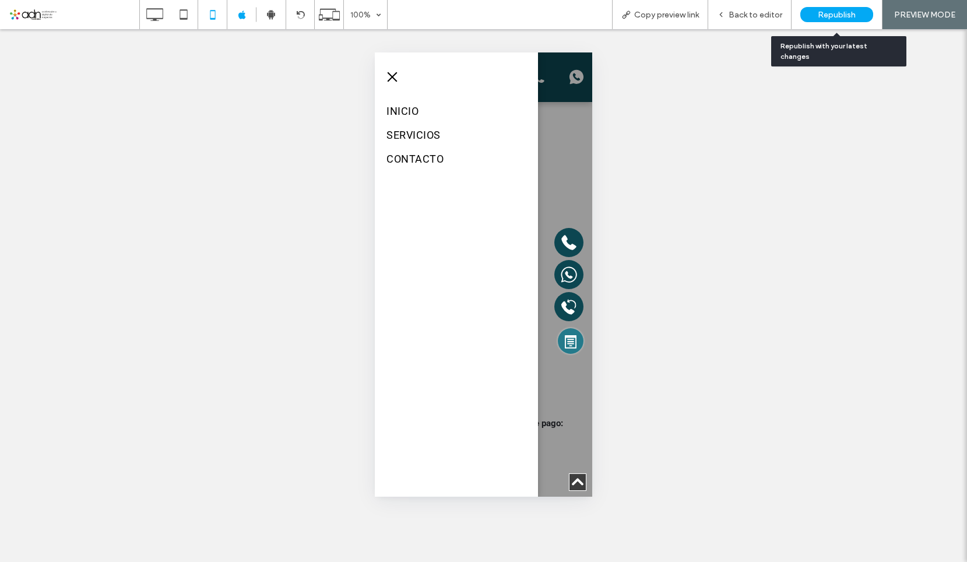
click at [829, 9] on div "Republish" at bounding box center [836, 14] width 73 height 15
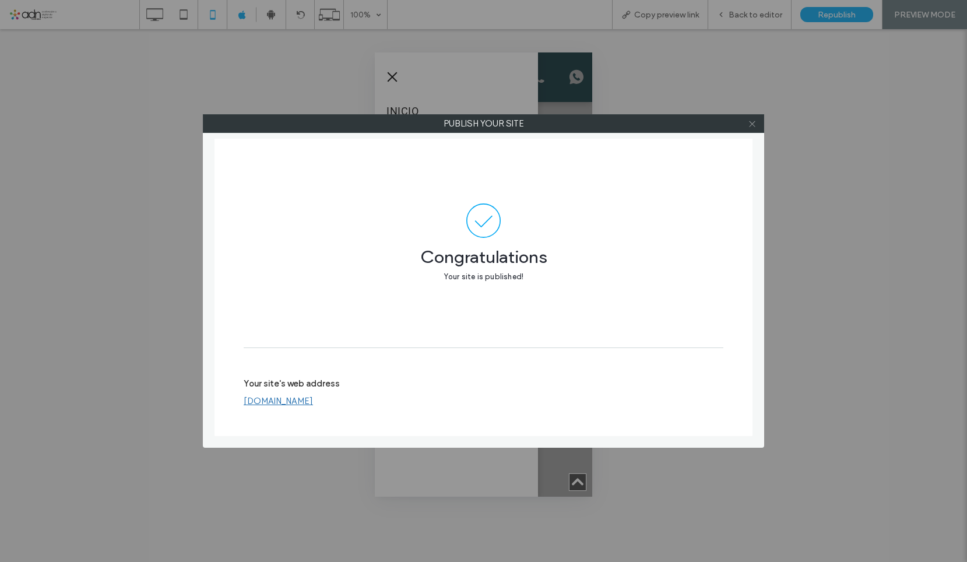
click at [752, 120] on icon at bounding box center [752, 123] width 9 height 9
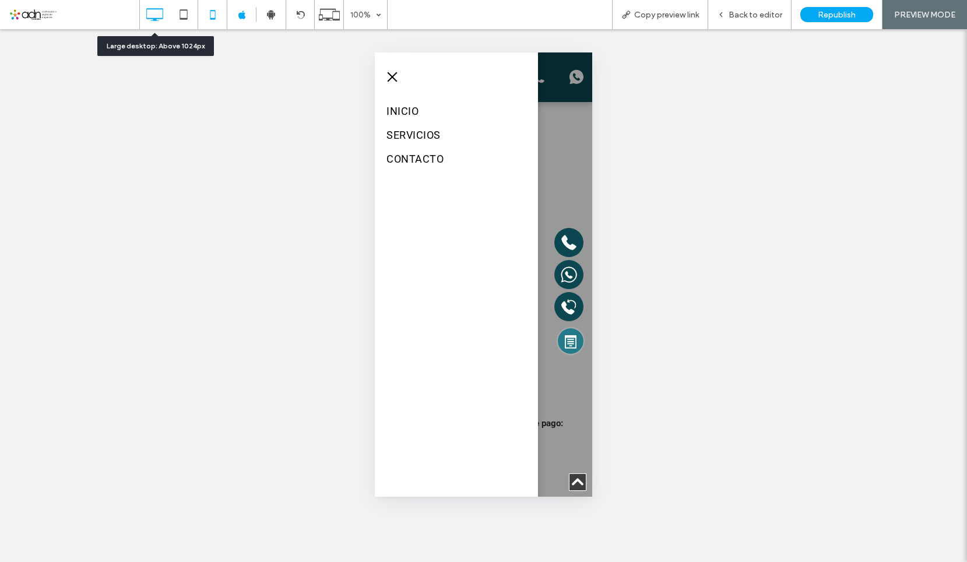
click at [159, 13] on icon at bounding box center [154, 14] width 23 height 23
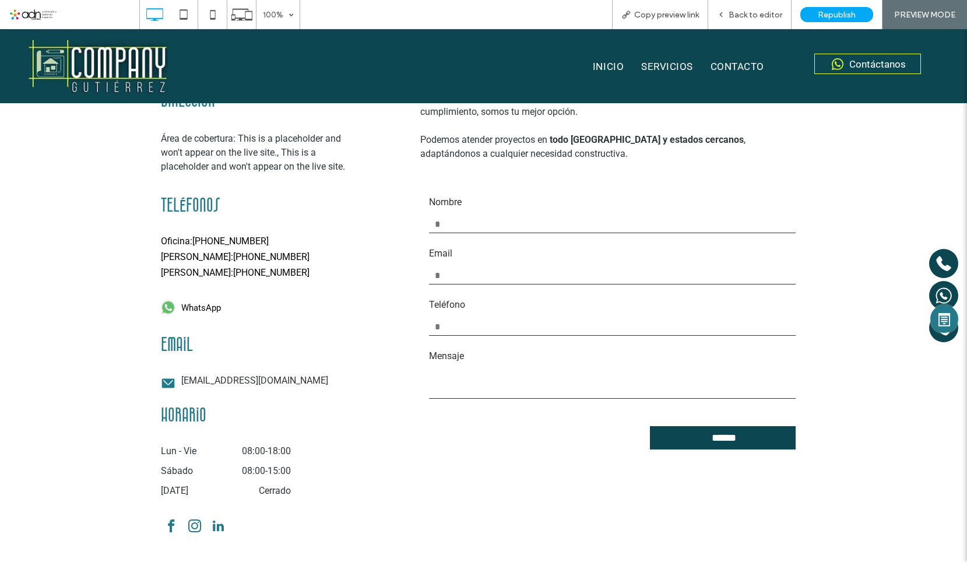
scroll to position [3730, 0]
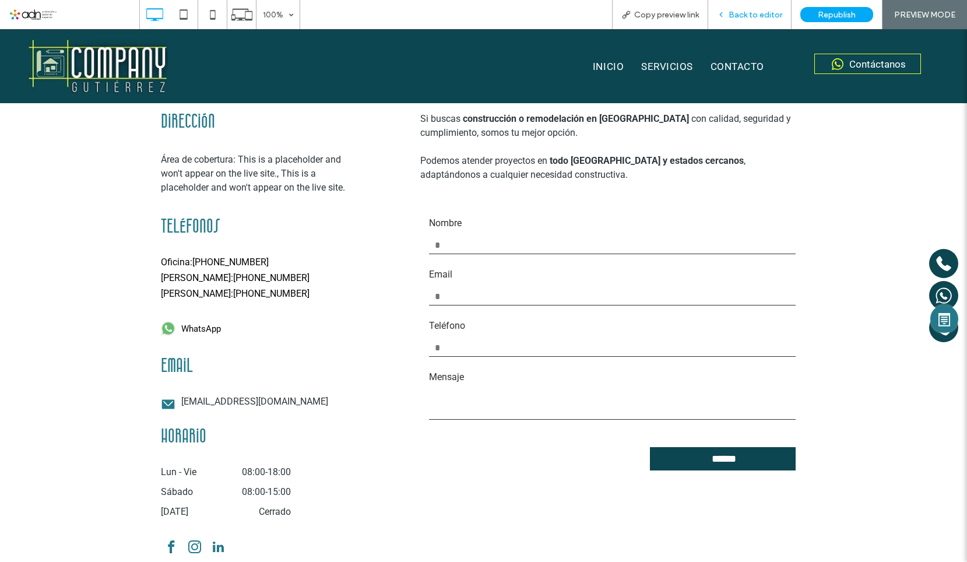
click at [755, 10] on span "Back to editor" at bounding box center [756, 15] width 54 height 10
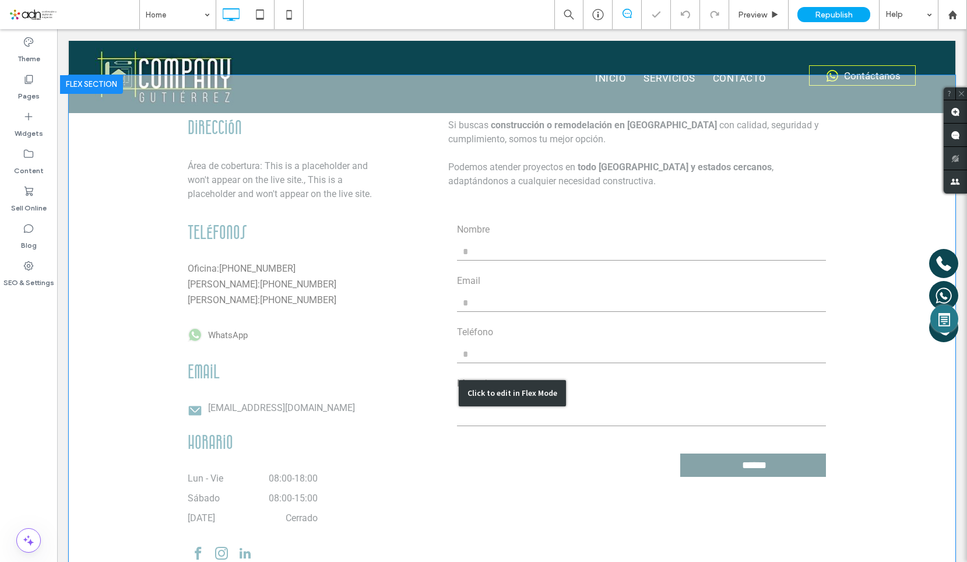
scroll to position [3723, 0]
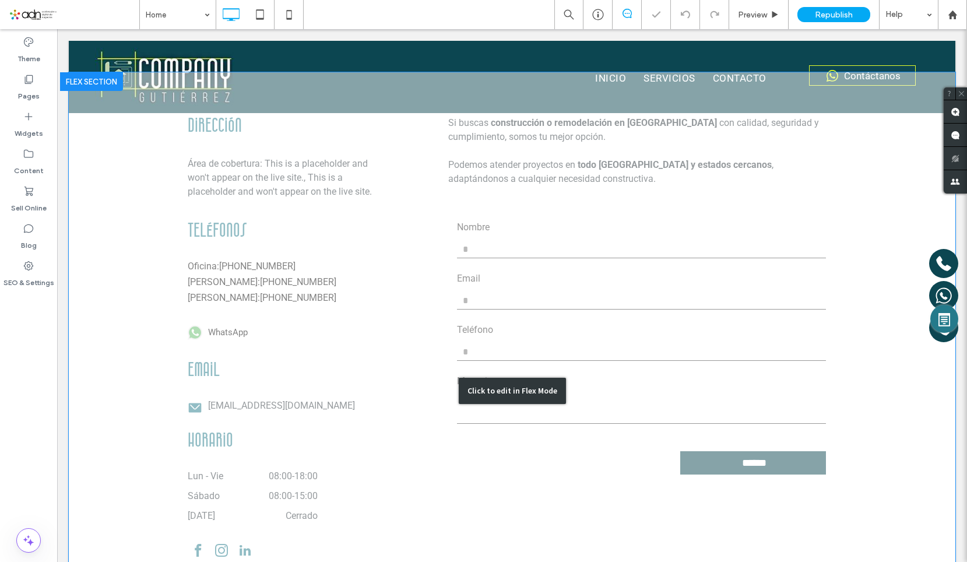
click at [291, 295] on div "Click to edit in Flex Mode" at bounding box center [512, 390] width 886 height 636
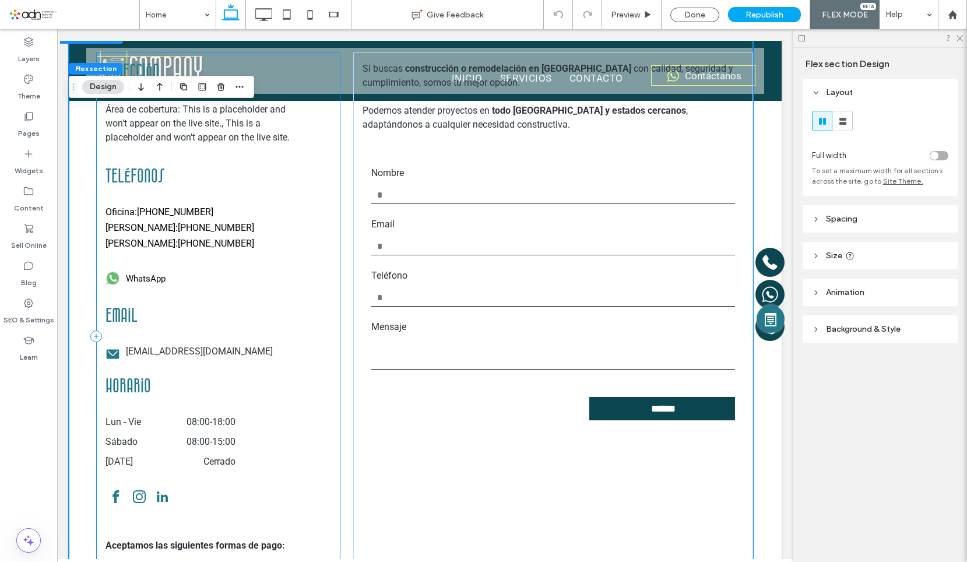
scroll to position [3682, 0]
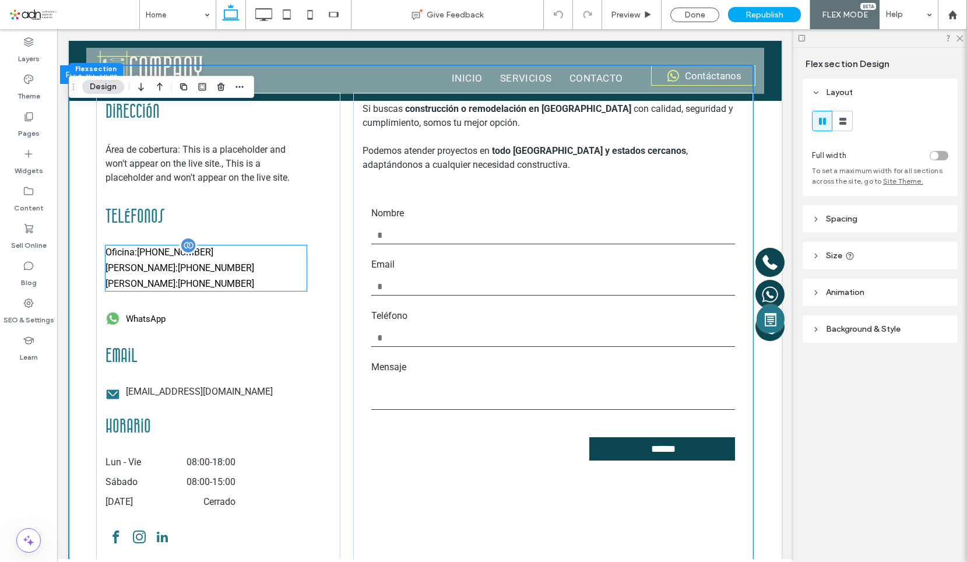
click at [128, 284] on label "[PERSON_NAME]" at bounding box center [140, 284] width 70 height 14
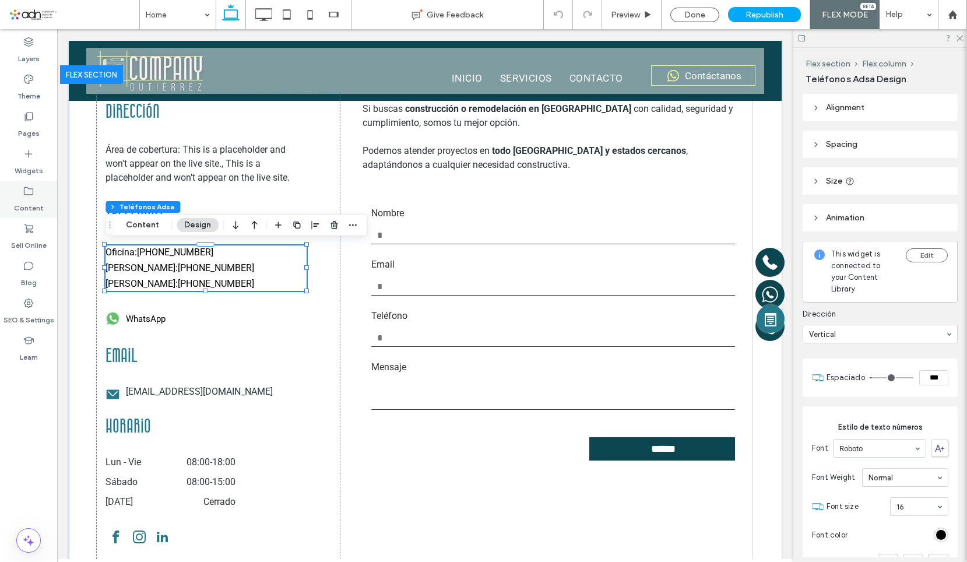
click at [37, 206] on label "Content" at bounding box center [29, 205] width 30 height 16
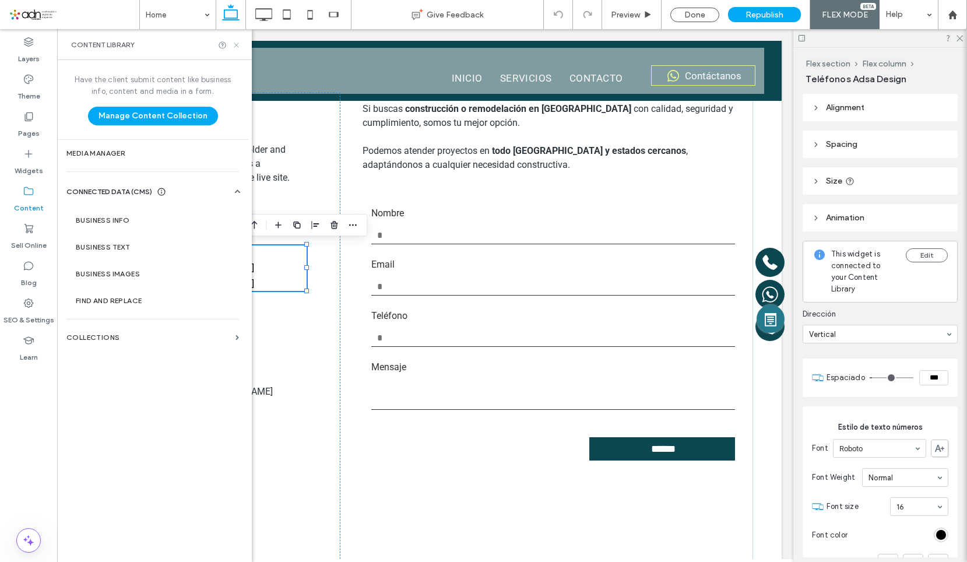
click at [235, 47] on icon at bounding box center [236, 45] width 9 height 9
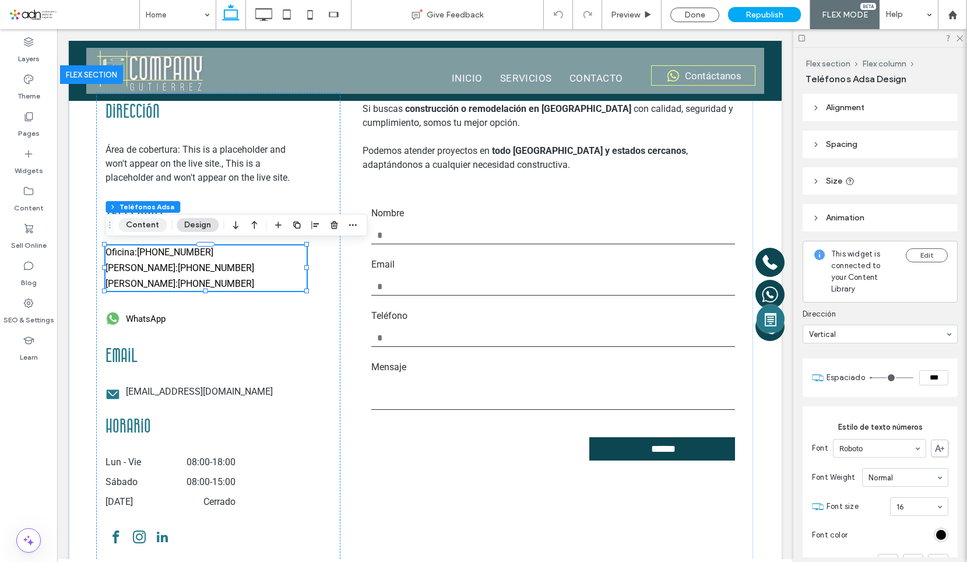
click at [138, 222] on button "Content" at bounding box center [142, 225] width 48 height 14
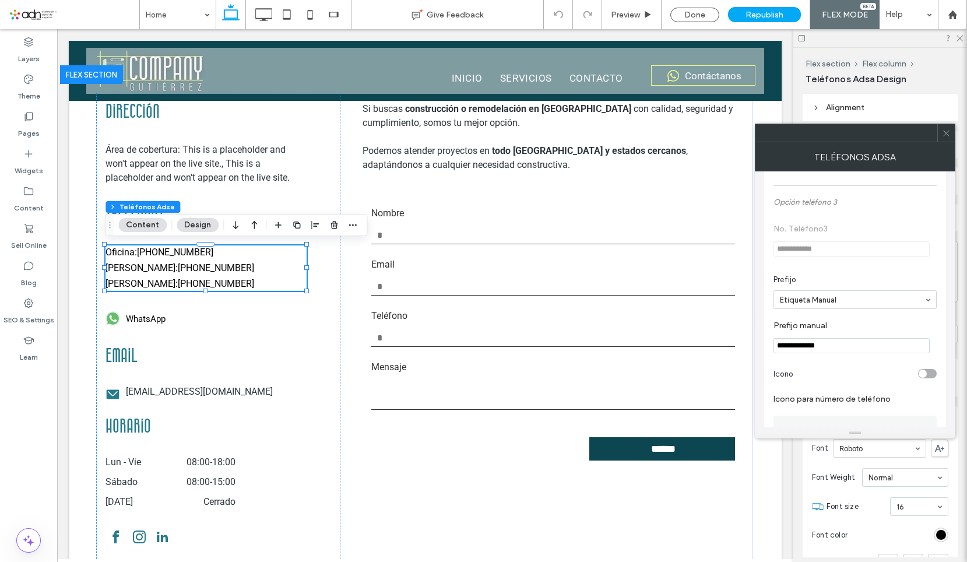
scroll to position [466, 0]
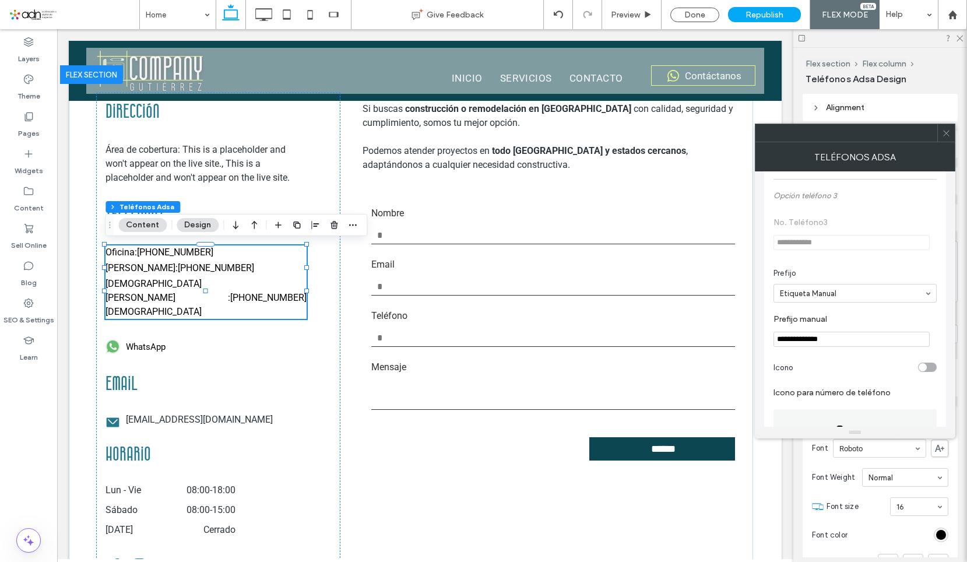
type input "**********"
click at [945, 132] on icon at bounding box center [946, 133] width 9 height 9
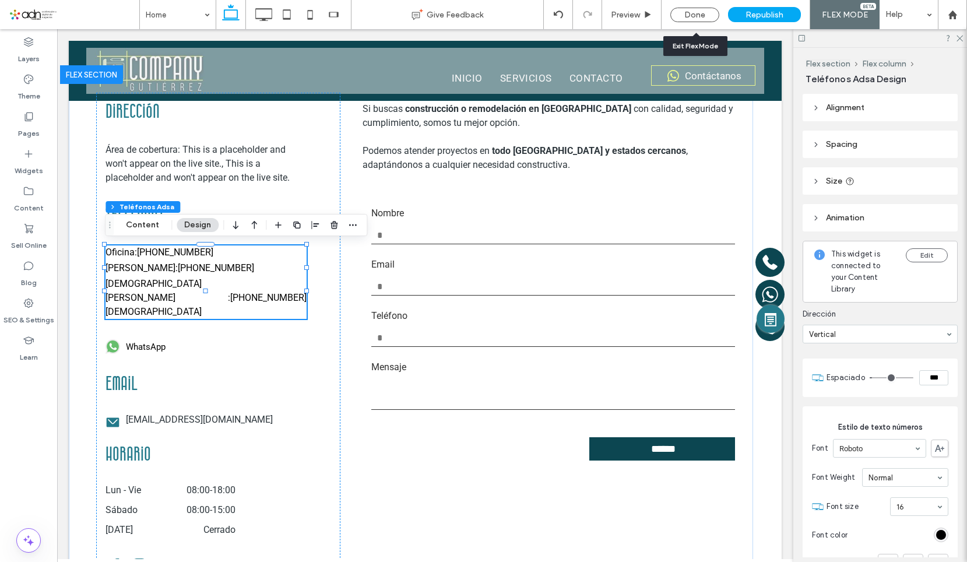
click at [693, 6] on div "Done" at bounding box center [695, 14] width 66 height 29
click at [693, 12] on div "Done" at bounding box center [694, 15] width 49 height 15
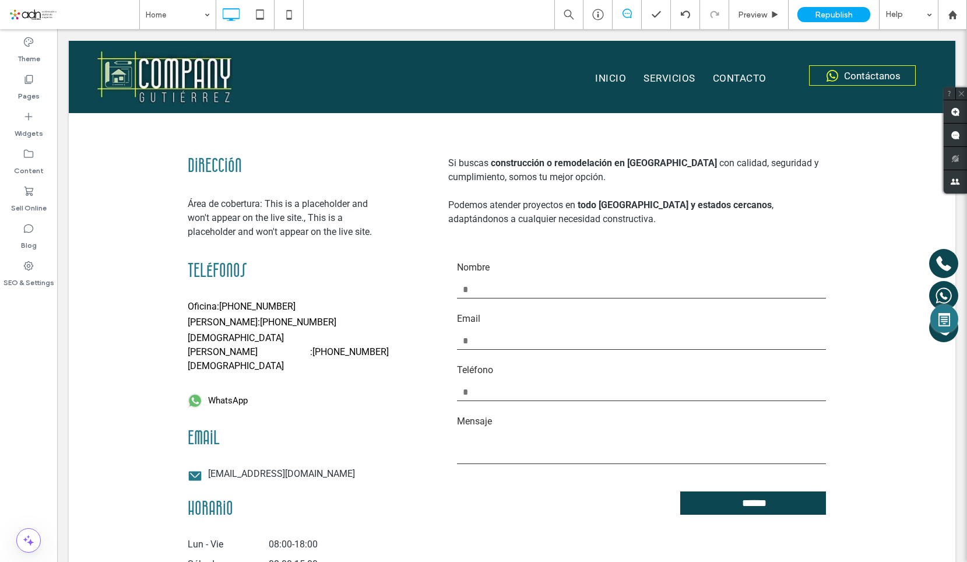
scroll to position [3723, 0]
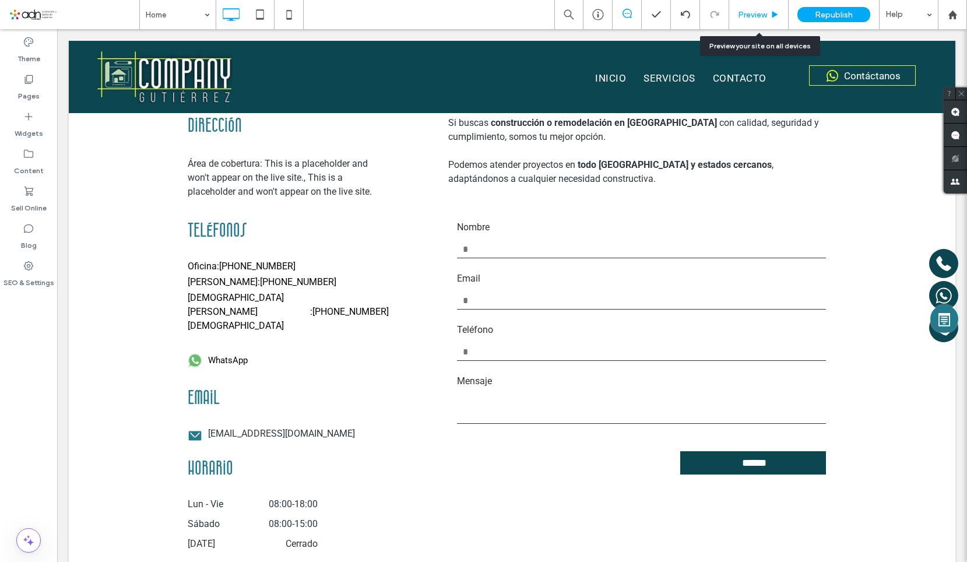
click at [756, 6] on div "Preview" at bounding box center [758, 14] width 59 height 29
click at [753, 15] on span "Preview" at bounding box center [752, 15] width 29 height 10
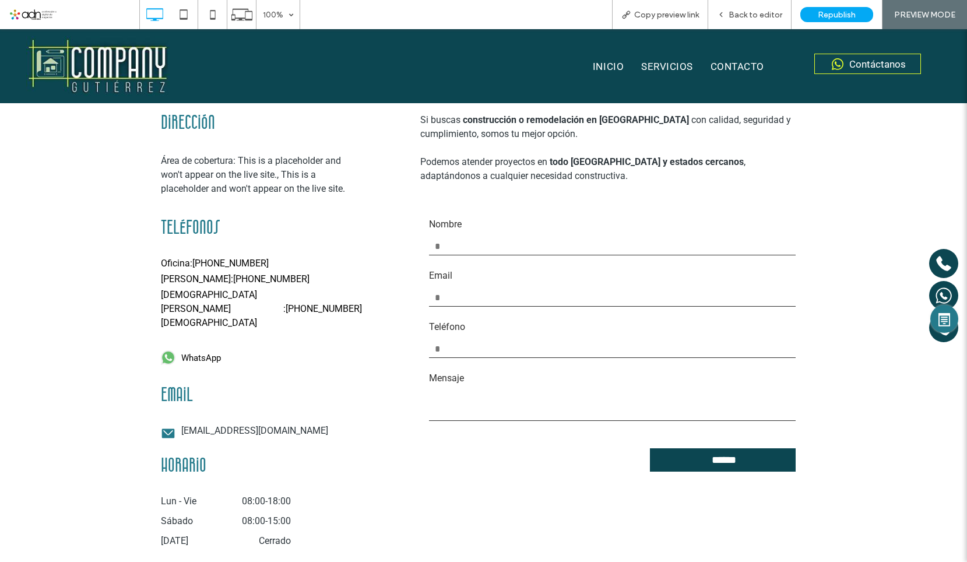
scroll to position [3730, 0]
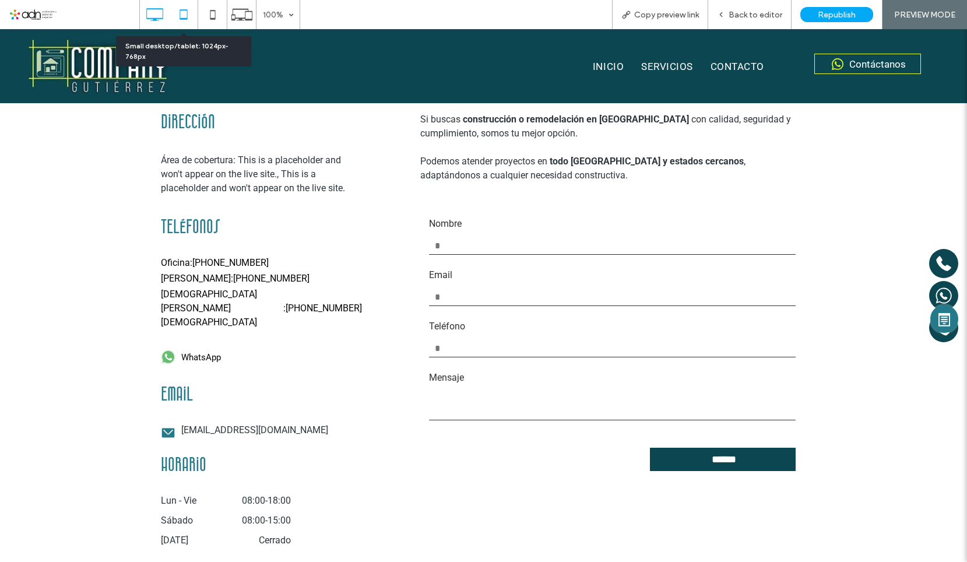
click at [188, 19] on icon at bounding box center [183, 14] width 23 height 23
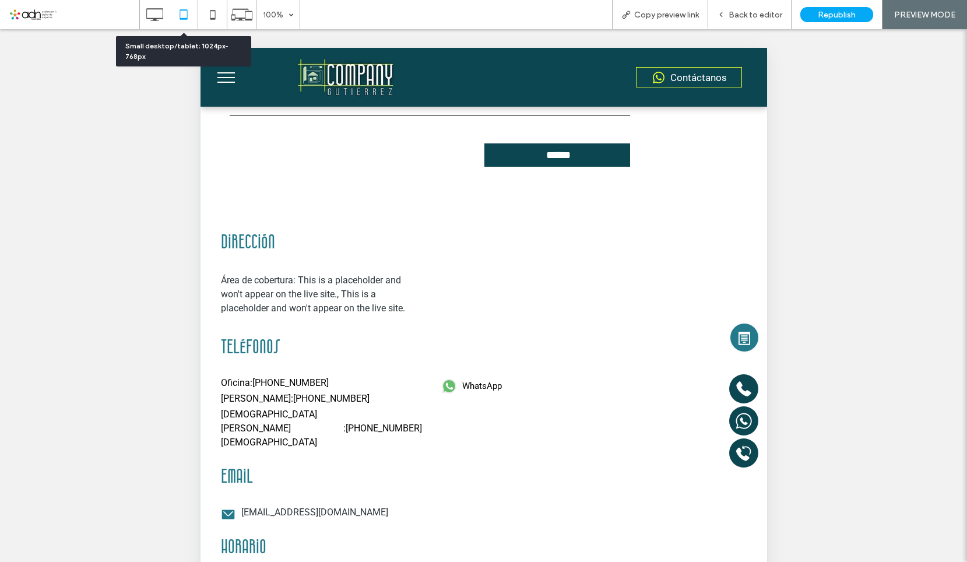
scroll to position [3667, 0]
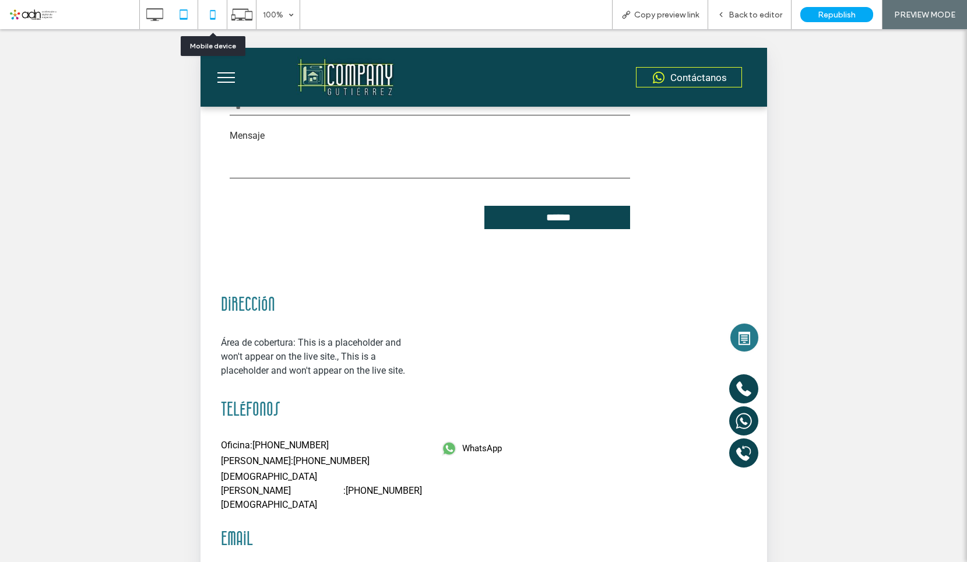
click at [216, 18] on icon at bounding box center [212, 14] width 23 height 23
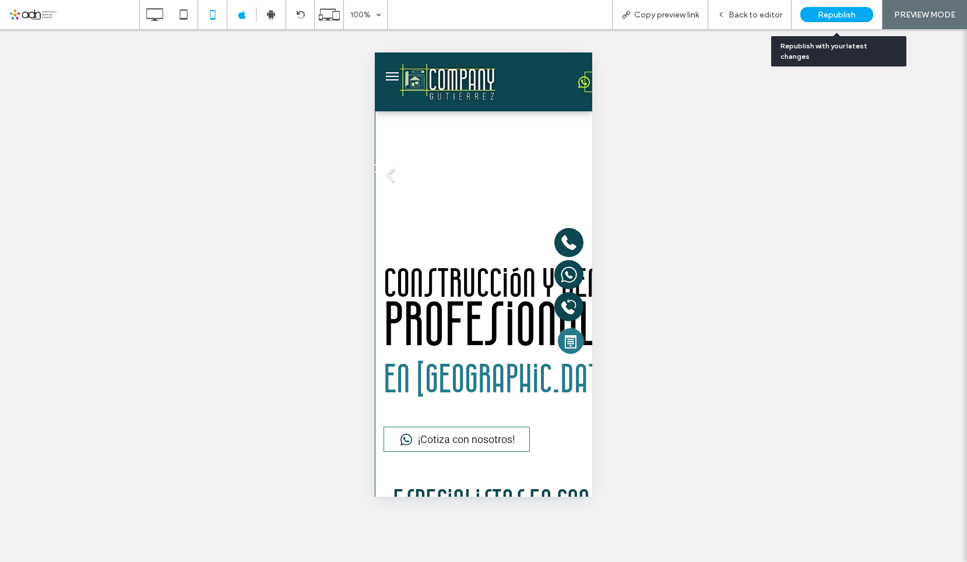
click at [831, 14] on span "Republish" at bounding box center [837, 15] width 38 height 10
